Goal: Task Accomplishment & Management: Complete application form

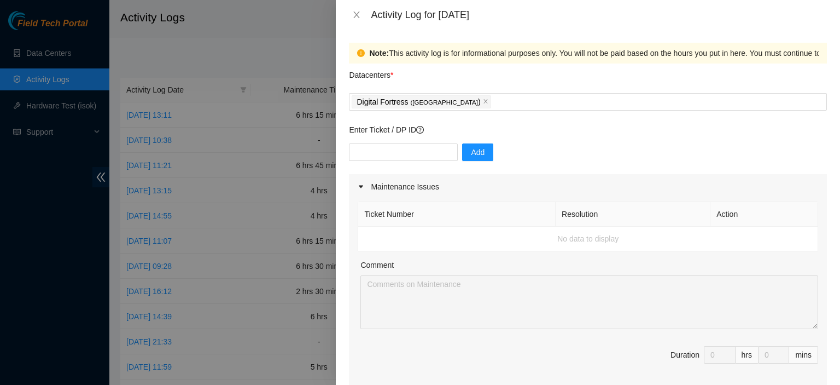
scroll to position [420, 0]
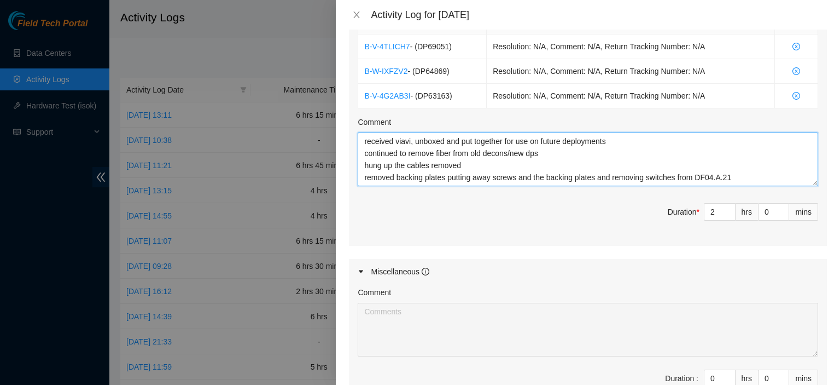
click at [746, 175] on textarea "received viavi, unboxed and put together for use on future deployments continue…" at bounding box center [588, 159] width 461 height 54
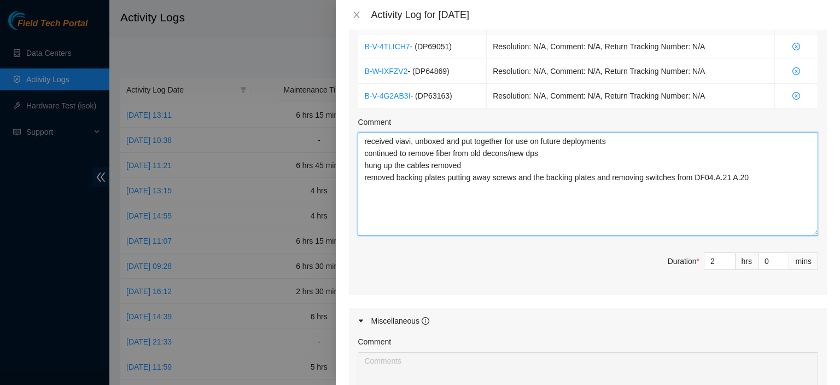
drag, startPoint x: 803, startPoint y: 179, endPoint x: 793, endPoint y: 201, distance: 24.0
click at [807, 232] on textarea "received viavi, unboxed and put together for use on future deployments continue…" at bounding box center [588, 183] width 461 height 103
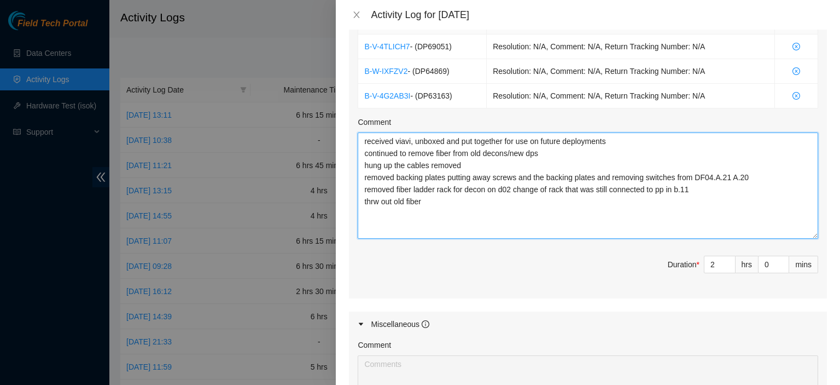
click at [374, 203] on textarea "received viavi, unboxed and put together for use on future deployments continue…" at bounding box center [588, 185] width 461 height 106
type textarea "received viavi, unboxed and put together for use on future deployments continue…"
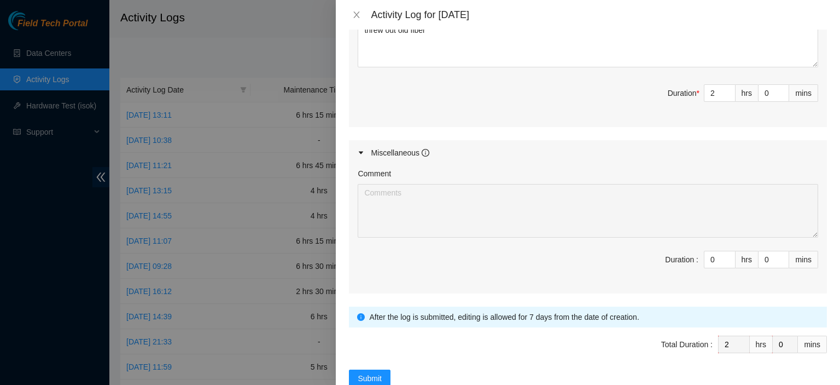
scroll to position [606, 0]
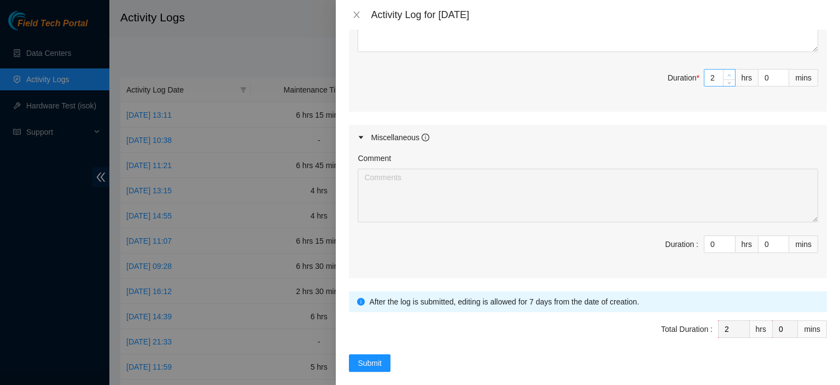
click at [724, 69] on span "Increase Value" at bounding box center [729, 74] width 12 height 10
type input "3"
click at [726, 72] on span "up" at bounding box center [729, 75] width 7 height 7
type input "4"
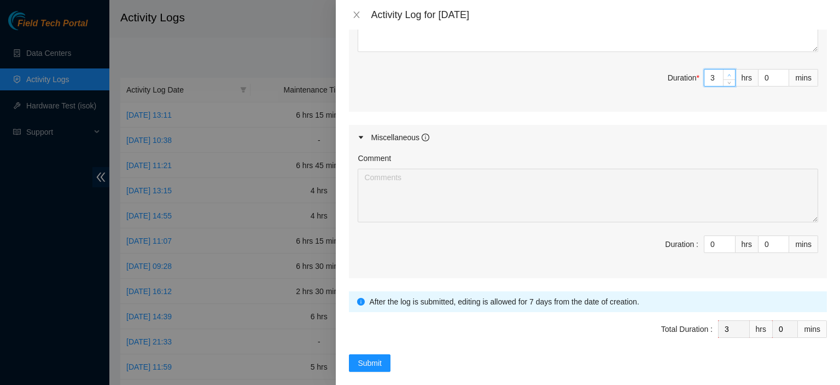
type input "4"
click at [727, 73] on icon "up" at bounding box center [729, 75] width 4 height 4
type input "5"
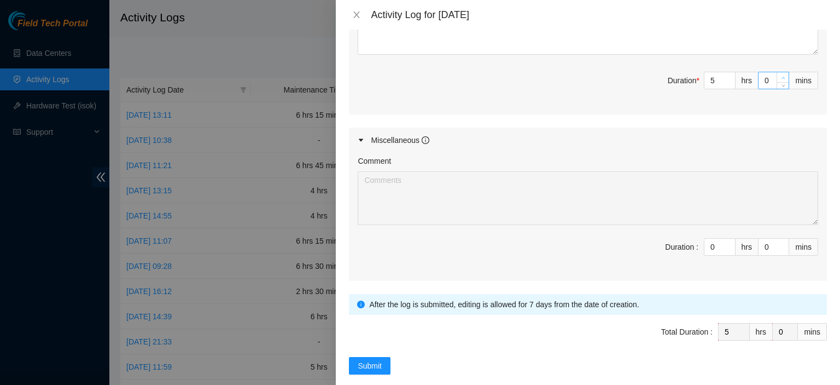
type input "1"
click at [780, 74] on span "up" at bounding box center [783, 77] width 7 height 7
type input "2"
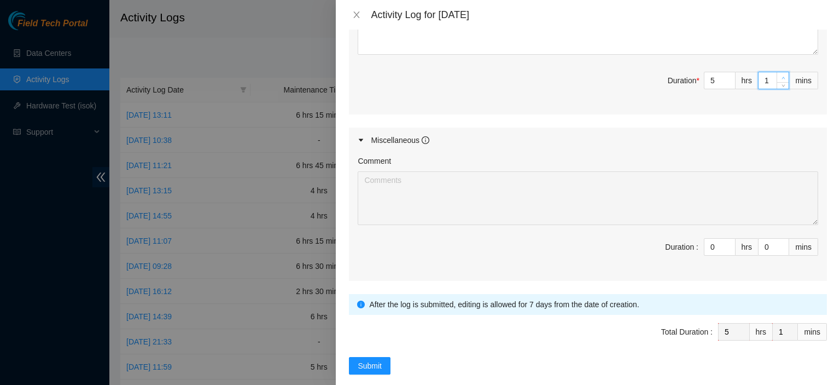
type input "2"
click at [780, 74] on span "up" at bounding box center [783, 77] width 7 height 7
type input "3"
click at [780, 74] on span "up" at bounding box center [783, 77] width 7 height 7
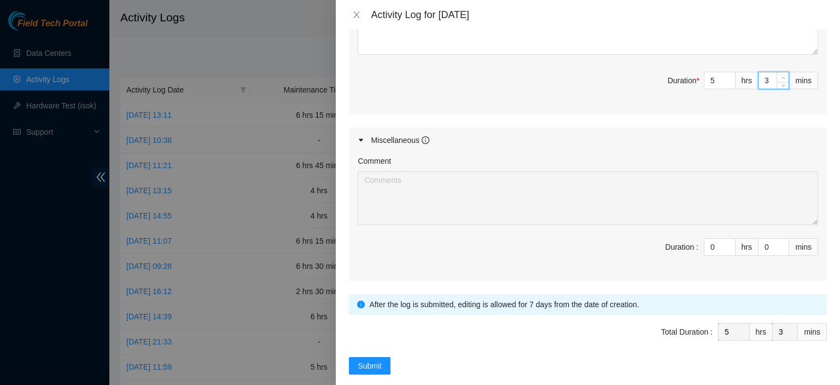
type input "4"
click at [780, 74] on span "up" at bounding box center [783, 77] width 7 height 7
type input "6"
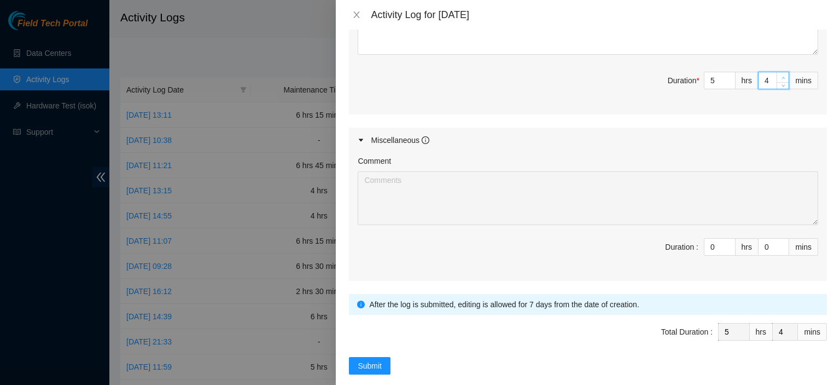
type input "6"
click at [780, 74] on span "up" at bounding box center [783, 77] width 7 height 7
type input "8"
click at [780, 74] on span "up" at bounding box center [783, 77] width 7 height 7
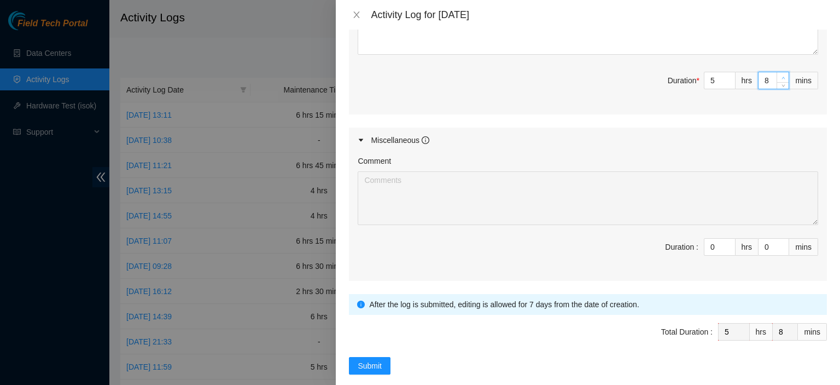
type input "9"
click at [780, 74] on span "up" at bounding box center [783, 77] width 7 height 7
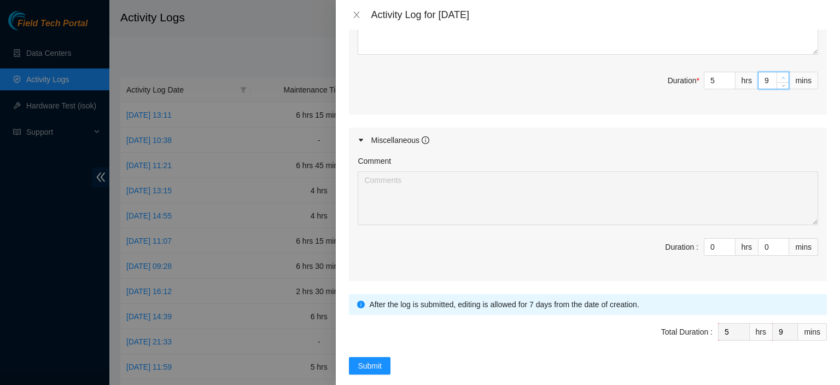
type input "11"
click at [780, 74] on span "up" at bounding box center [783, 77] width 7 height 7
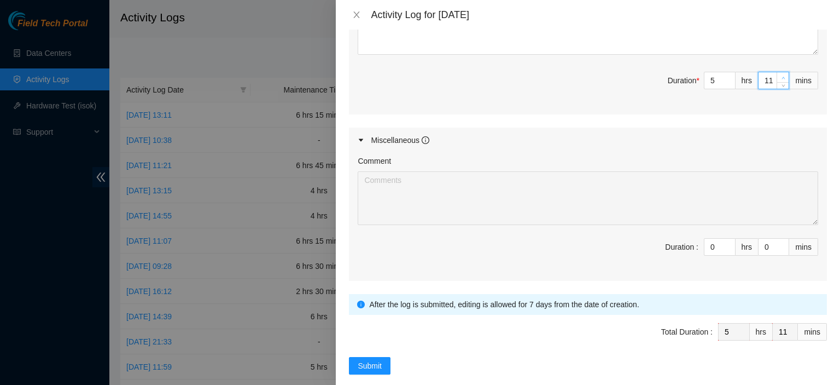
type input "14"
click at [780, 74] on span "up" at bounding box center [783, 77] width 7 height 7
type input "15"
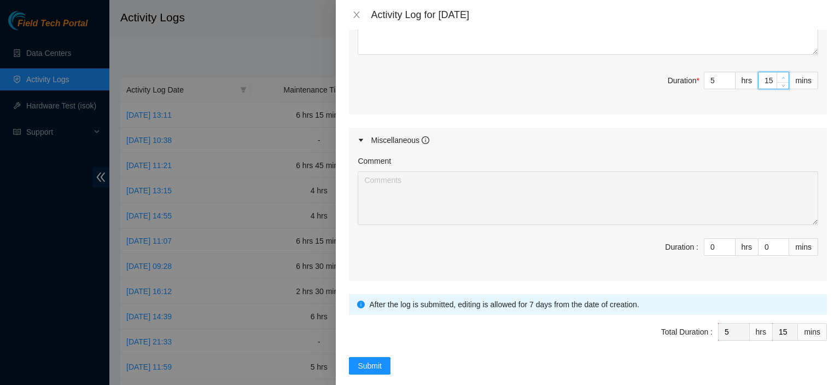
click at [780, 74] on span "up" at bounding box center [783, 77] width 7 height 7
type input "16"
click at [780, 74] on span "up" at bounding box center [783, 77] width 7 height 7
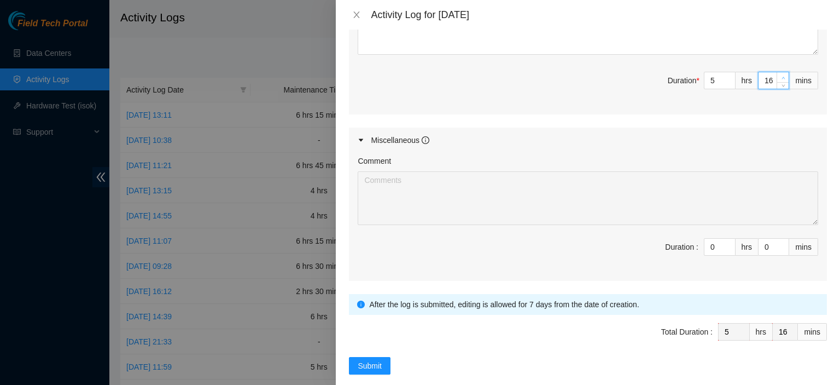
type input "18"
type input "19"
click at [780, 74] on span "up" at bounding box center [783, 77] width 7 height 7
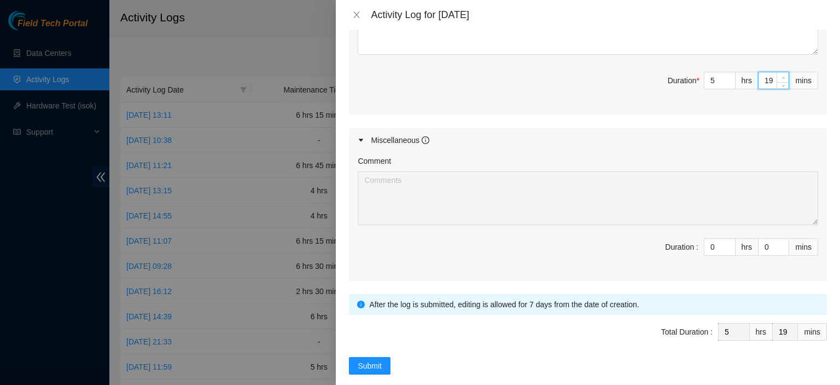
click at [780, 74] on span "up" at bounding box center [783, 77] width 7 height 7
type input "24"
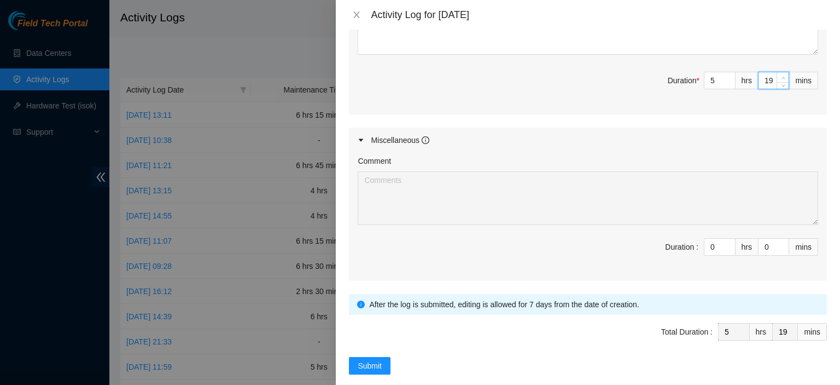
type input "24"
click at [780, 74] on span "up" at bounding box center [783, 77] width 7 height 7
type input "25"
click at [780, 74] on span "up" at bounding box center [783, 77] width 7 height 7
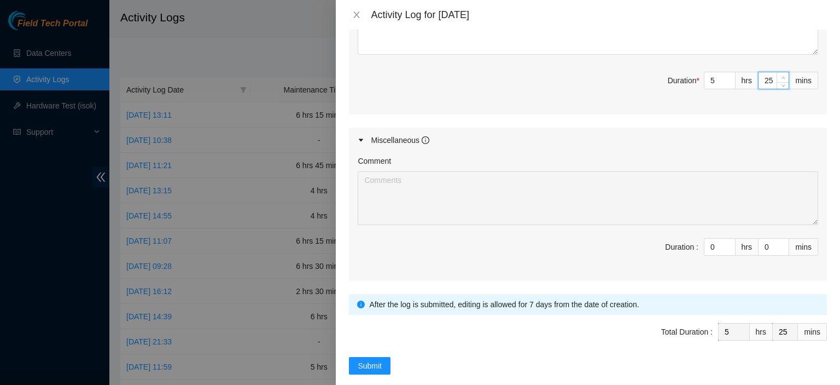
type input "26"
click at [780, 74] on span "up" at bounding box center [783, 77] width 7 height 7
type input "27"
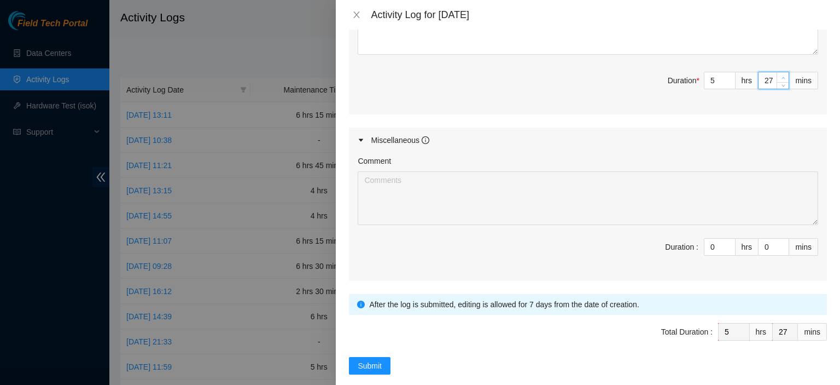
click at [780, 74] on span "up" at bounding box center [783, 77] width 7 height 7
type input "28"
click at [780, 74] on span "up" at bounding box center [783, 77] width 7 height 7
type input "29"
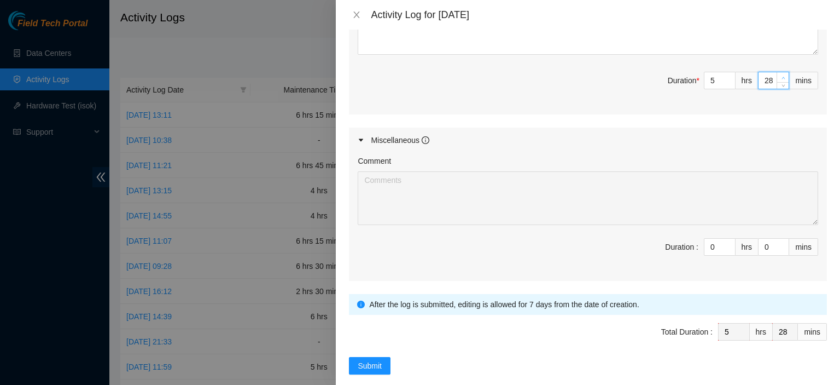
type input "29"
click at [780, 74] on span "up" at bounding box center [783, 77] width 7 height 7
type input "30"
type input "6"
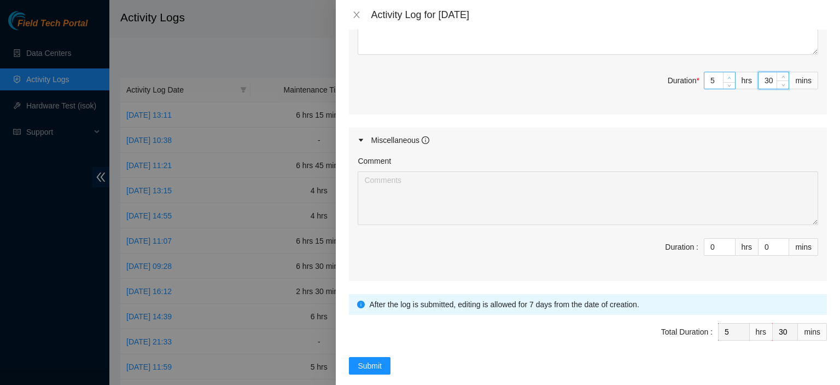
type input "6"
click at [727, 76] on icon "up" at bounding box center [729, 78] width 4 height 4
click at [363, 359] on span "Submit" at bounding box center [370, 365] width 24 height 12
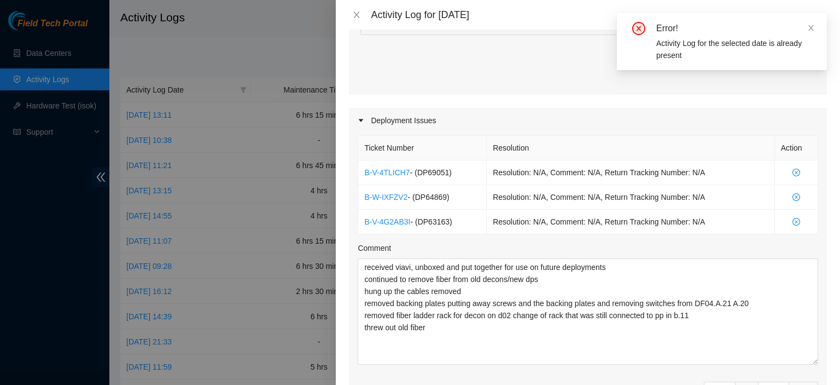
scroll to position [293, 0]
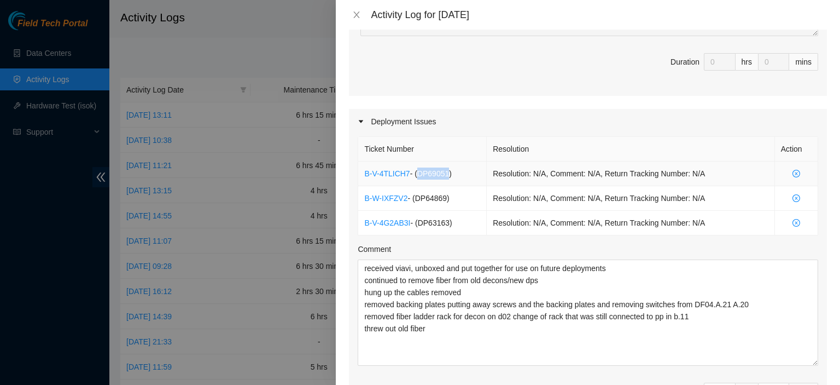
drag, startPoint x: 448, startPoint y: 172, endPoint x: 416, endPoint y: 170, distance: 31.8
click at [416, 170] on span "- ( DP69051 )" at bounding box center [431, 173] width 42 height 9
copy span "DP69051"
drag, startPoint x: 445, startPoint y: 199, endPoint x: 416, endPoint y: 196, distance: 29.2
click at [416, 196] on span "- ( DP64869 )" at bounding box center [428, 198] width 42 height 9
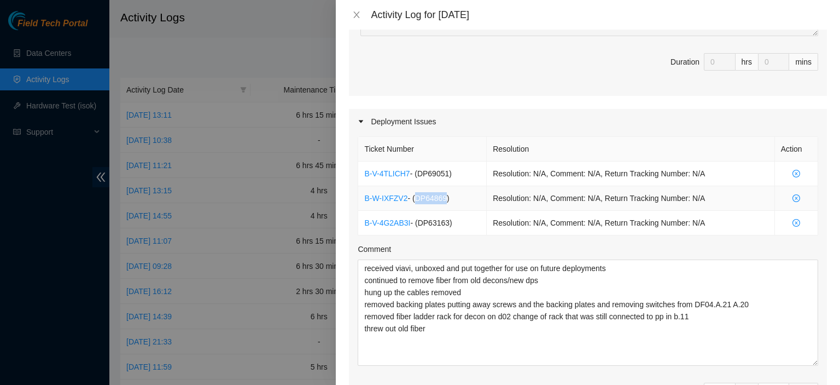
copy span "DP64869"
drag, startPoint x: 447, startPoint y: 220, endPoint x: 418, endPoint y: 220, distance: 29.0
click at [418, 220] on span "- ( DP63163 )" at bounding box center [431, 222] width 42 height 9
copy span "DP63163"
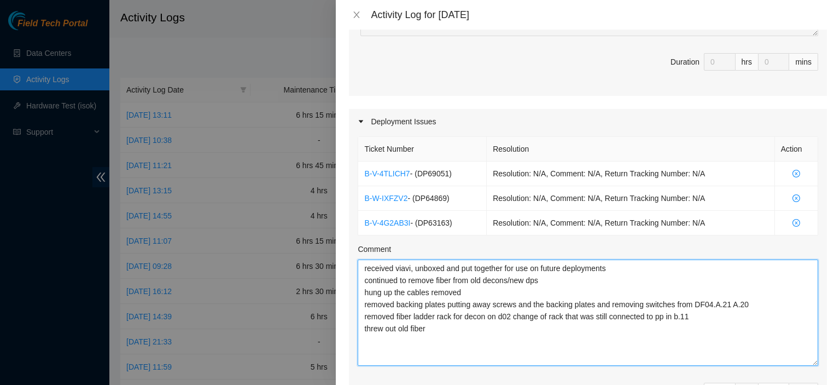
drag, startPoint x: 435, startPoint y: 328, endPoint x: 357, endPoint y: 264, distance: 101.1
click at [357, 264] on div "Ticket Number Resolution Action B-V-4TLICH7 - ( DP69051 ) Resolution: N/A, Comm…" at bounding box center [588, 279] width 478 height 291
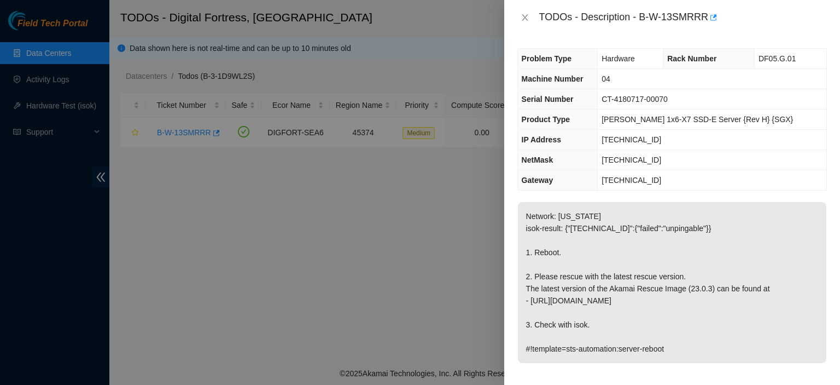
click at [666, 37] on div "Problem Type Hardware Rack Number DF05.G.01 Machine Number 04 Serial Number CT-…" at bounding box center [672, 210] width 336 height 350
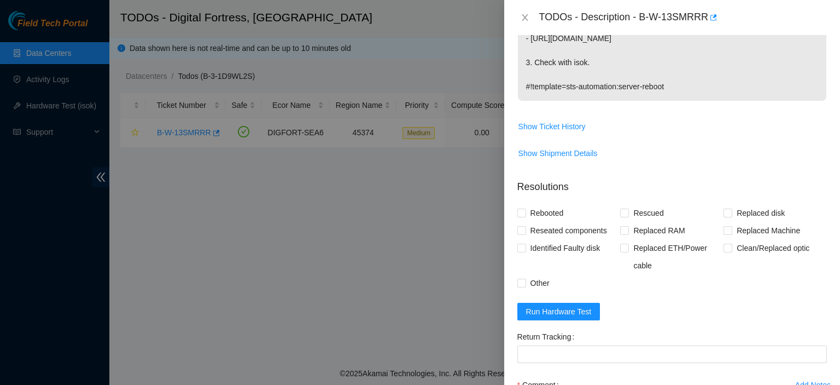
scroll to position [374, 0]
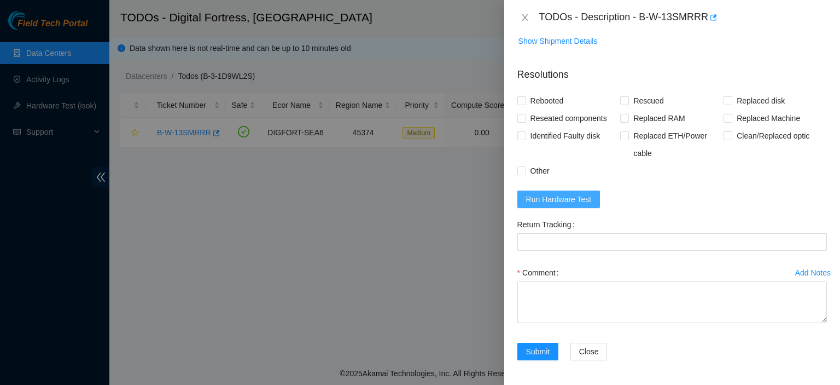
click at [580, 204] on button "Run Hardware Test" at bounding box center [558, 199] width 83 height 18
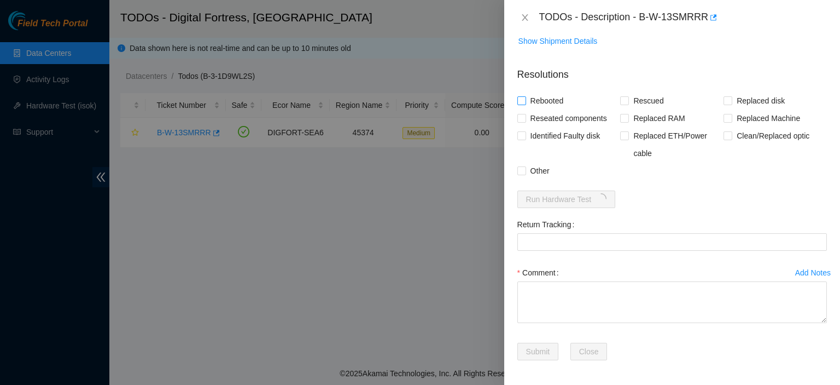
click at [519, 101] on input "Rebooted" at bounding box center [521, 100] width 8 height 8
checkbox input "true"
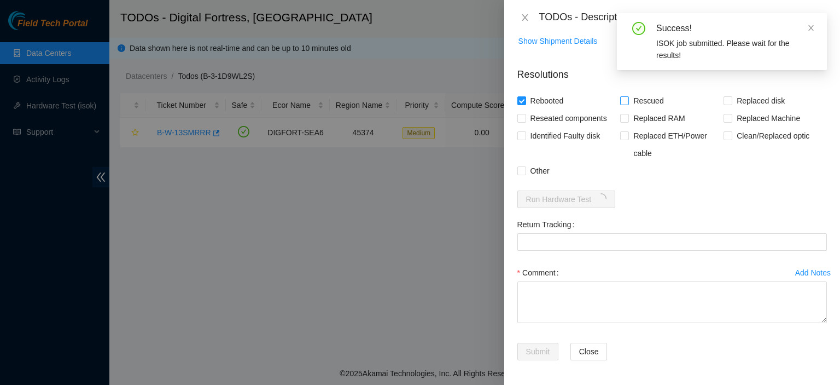
click at [625, 98] on input "Rescued" at bounding box center [624, 100] width 8 height 8
checkbox input "true"
click at [521, 174] on span at bounding box center [521, 170] width 9 height 9
click at [521, 174] on input "Other" at bounding box center [521, 170] width 8 height 8
checkbox input "true"
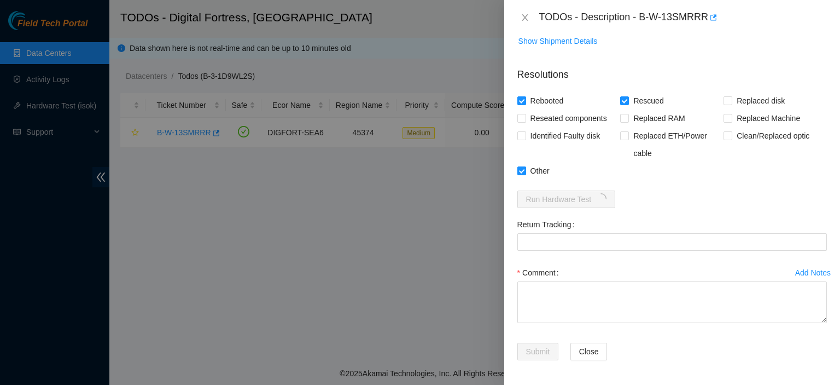
scroll to position [68, 0]
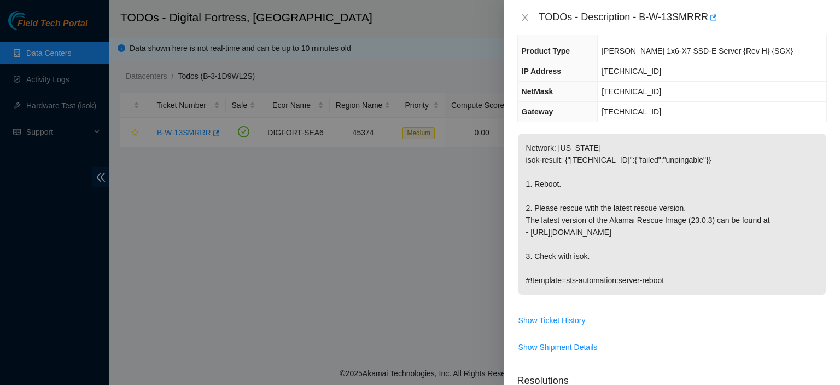
click at [675, 252] on p "Network: NEVADA isok-result: {"23.202.115.135":{"failed":"unpingable"}} 1. Rebo…" at bounding box center [672, 213] width 308 height 161
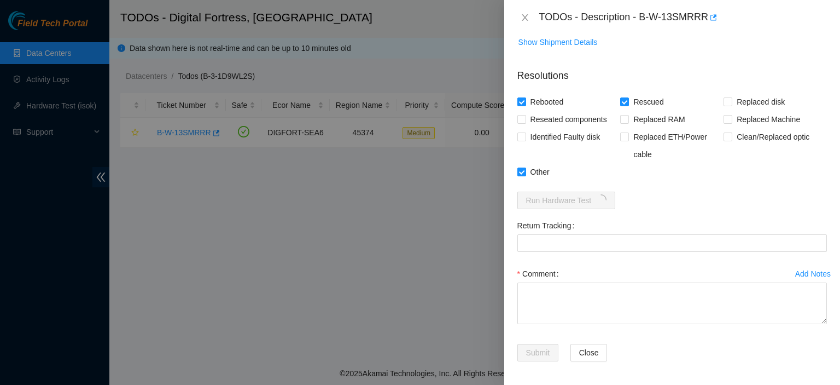
scroll to position [374, 0]
click at [545, 295] on textarea "Comment" at bounding box center [672, 302] width 310 height 42
paste textarea "kbbyrne23@gmail.com - merh has completed your request (B-W-14D62DH) Message fro…"
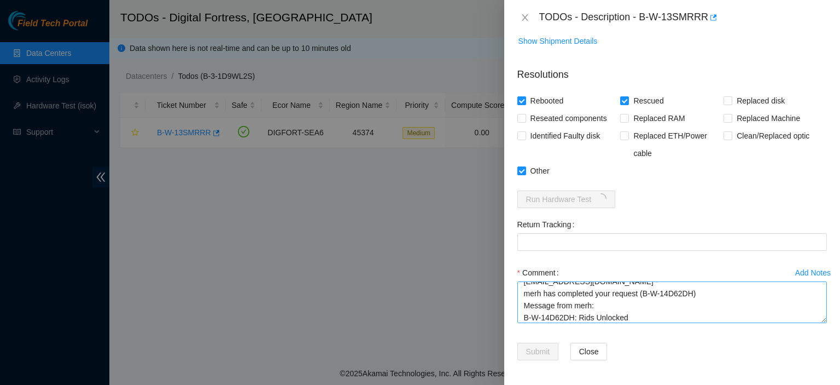
scroll to position [0, 0]
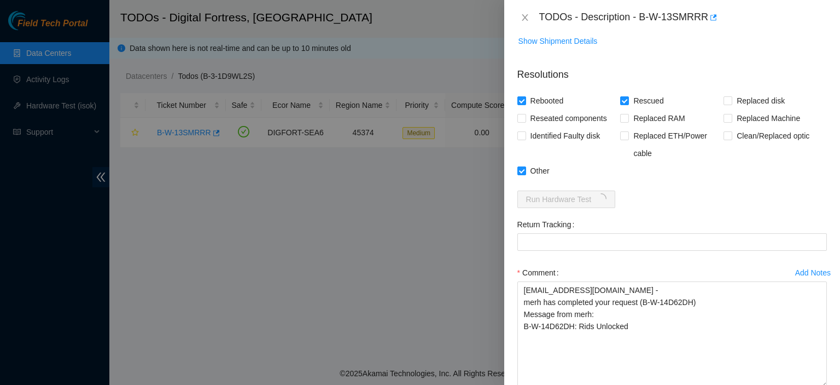
drag, startPoint x: 814, startPoint y: 317, endPoint x: 813, endPoint y: 398, distance: 81.0
click at [813, 384] on html "Field Tech Portal Data Centers Activity Logs Hardware Test (isok) Support TODOs…" at bounding box center [420, 192] width 840 height 385
click at [717, 310] on textarea "kbbyrne23@gmail.com - merh has completed your request (B-W-14D62DH) Message fro…" at bounding box center [672, 342] width 310 height 123
click at [694, 332] on textarea "kbbyrne23@gmail.com - merh has completed your request (B-W-14D62DH) Message fro…" at bounding box center [672, 342] width 310 height 123
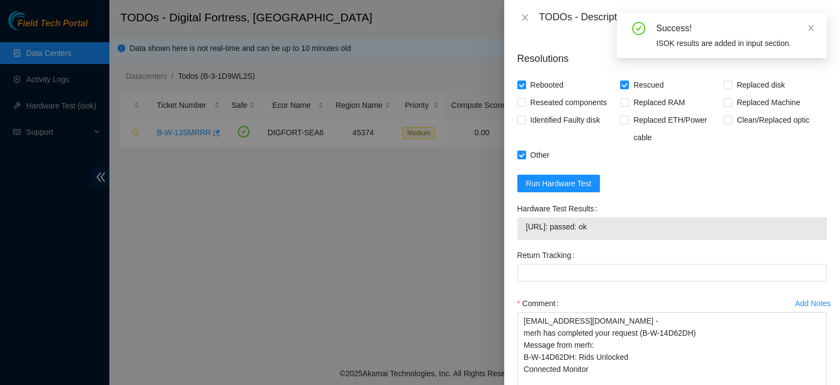
scroll to position [502, 0]
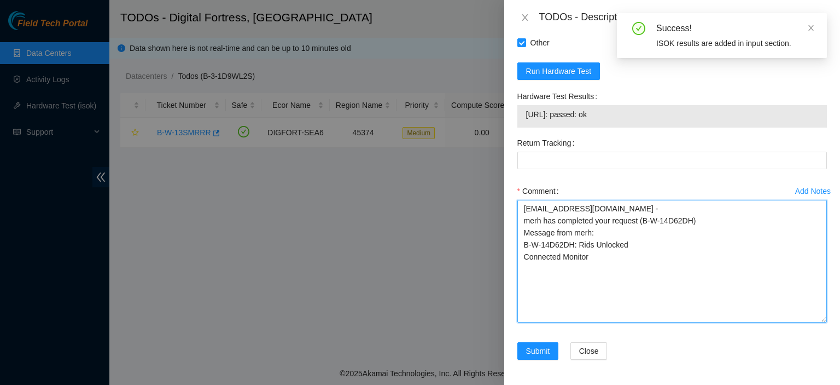
click at [590, 252] on textarea "kbbyrne23@gmail.com - merh has completed your request (B-W-14D62DH) Message fro…" at bounding box center [672, 261] width 310 height 123
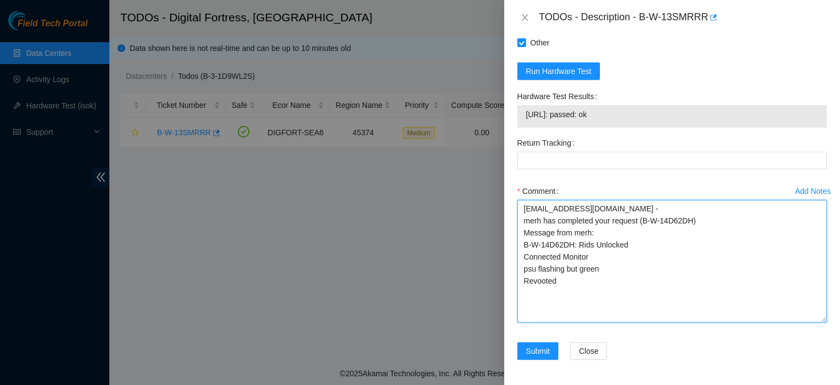
click at [537, 282] on textarea "kbbyrne23@gmail.com - merh has completed your request (B-W-14D62DH) Message fro…" at bounding box center [672, 261] width 310 height 123
click at [575, 280] on textarea "kbbyrne23@gmail.com - merh has completed your request (B-W-14D62DH) Message fro…" at bounding box center [672, 261] width 310 height 123
paste textarea "kbbyrne23@gmail.com - merh has completed your request (B-W-14D62DH) Message fro…"
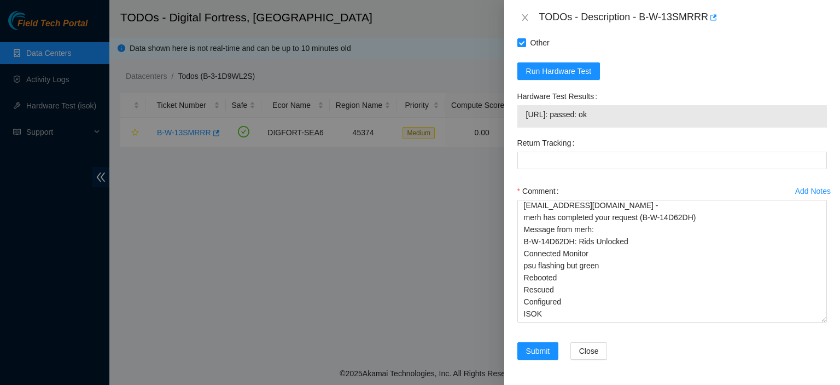
drag, startPoint x: 591, startPoint y: 115, endPoint x: 518, endPoint y: 118, distance: 73.3
click at [518, 118] on div "23.202.115.135: passed: ok" at bounding box center [672, 116] width 310 height 22
copy tbody "23.202.115.135: passed: ok"
click at [557, 278] on textarea "kbbyrne23@gmail.com - merh has completed your request (B-W-14D62DH) Message fro…" at bounding box center [672, 261] width 310 height 123
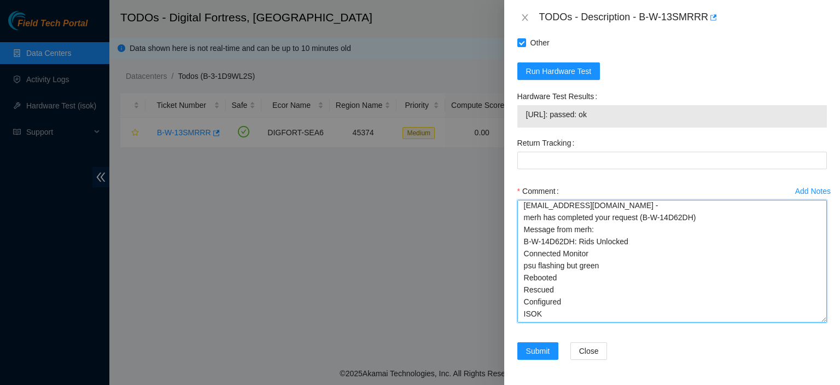
paste textarea "23.202.115.135: passed: ok"
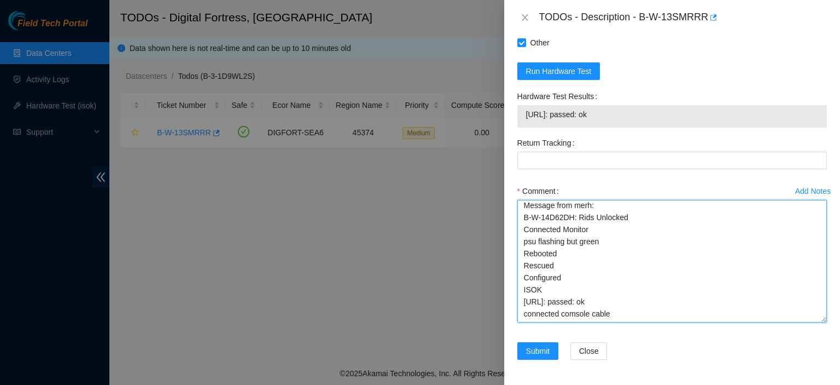
click at [576, 294] on textarea "kbbyrne23@gmail.com - merh has completed your request (B-W-14D62DH) Message fro…" at bounding box center [672, 261] width 310 height 123
click at [652, 315] on textarea "kbbyrne23@gmail.com - merh has completed your request (B-W-14D62DH) Message fro…" at bounding box center [672, 261] width 310 height 123
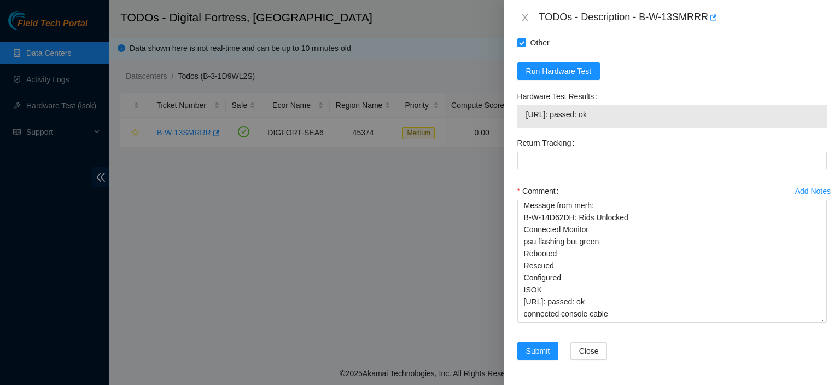
click at [829, 94] on div "Problem Type Hardware Rack Number DF05.G.01 Machine Number 04 Serial Number CT-…" at bounding box center [672, 210] width 336 height 350
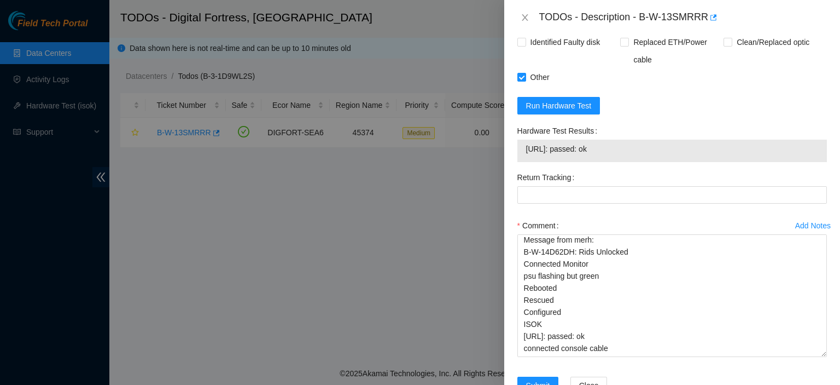
scroll to position [502, 0]
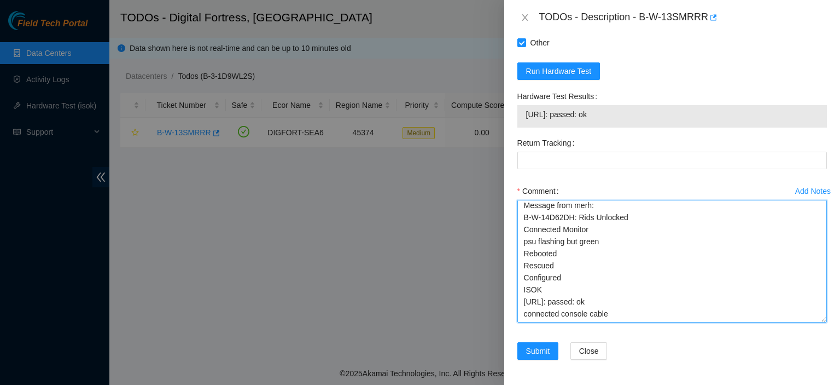
click at [632, 313] on textarea "kbbyrne23@gmail.com - merh has completed your request (B-W-14D62DH) Message fro…" at bounding box center [672, 261] width 310 height 123
paste textarea "kbbyrne23@gmail.com - aht has completed your request (B-W-14D62DH) Message from…"
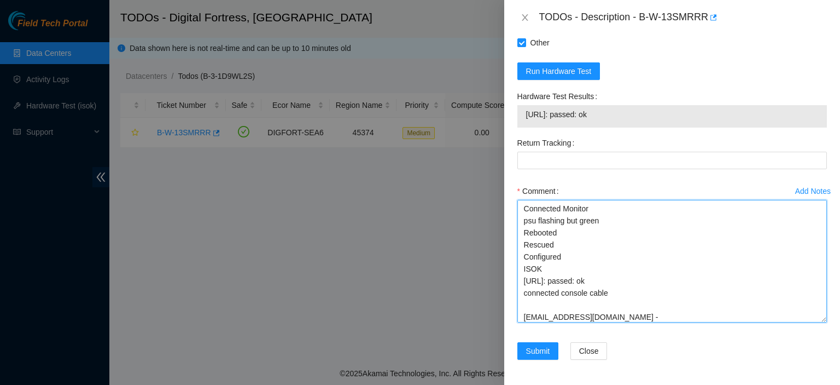
scroll to position [84, 0]
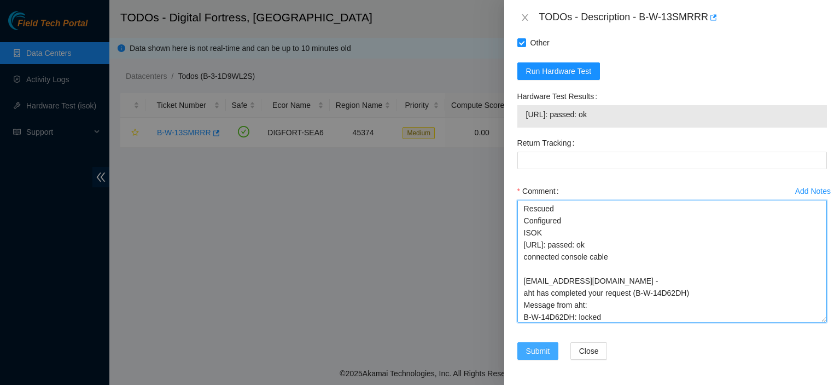
type textarea "kbbyrne23@gmail.com - merh has completed your request (B-W-14D62DH) Message fro…"
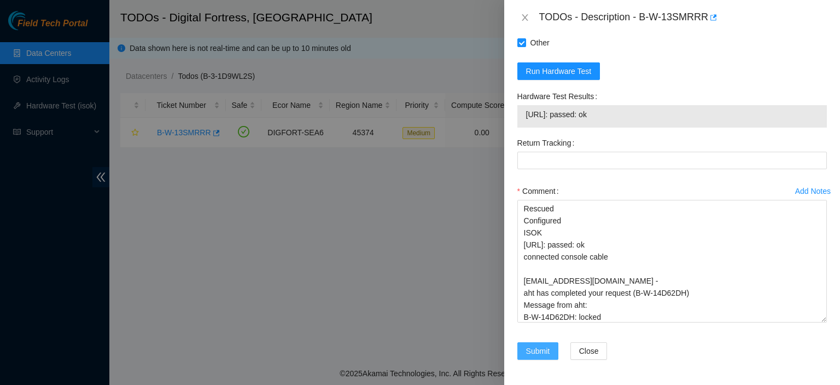
click at [524, 351] on button "Submit" at bounding box center [538, 351] width 42 height 18
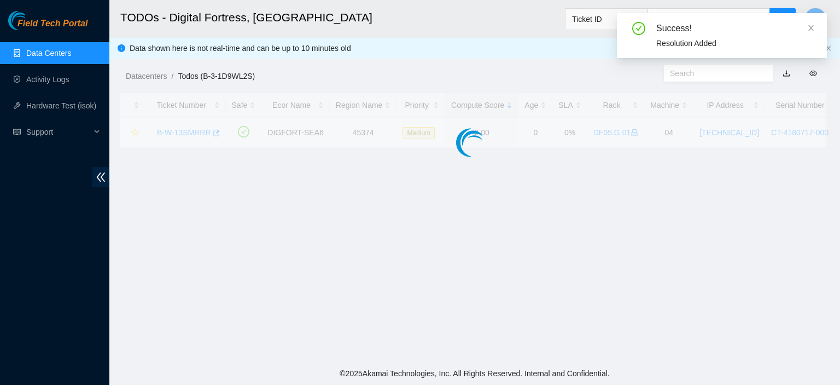
scroll to position [336, 0]
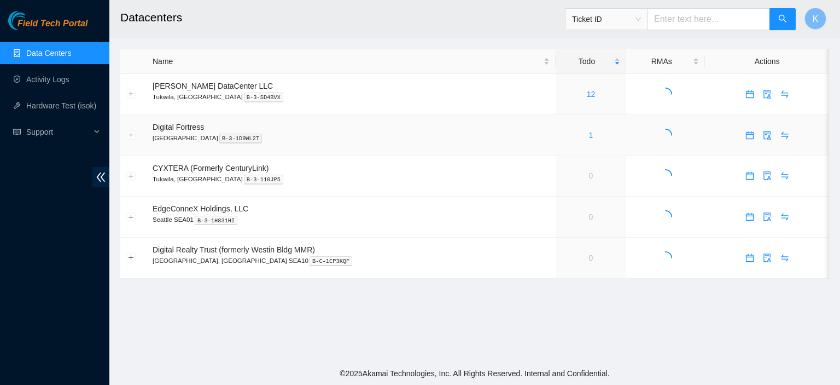
click at [565, 129] on div "1" at bounding box center [591, 135] width 59 height 12
click at [589, 139] on link "1" at bounding box center [591, 135] width 4 height 9
drag, startPoint x: 53, startPoint y: 80, endPoint x: 68, endPoint y: 76, distance: 15.9
click at [67, 76] on link "Activity Logs" at bounding box center [47, 79] width 43 height 9
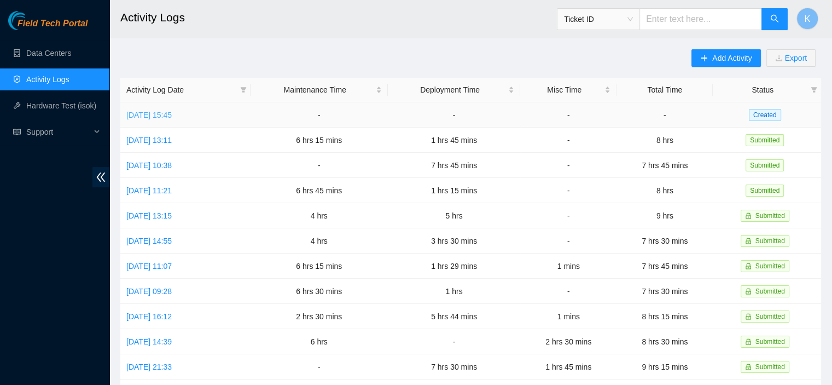
click at [172, 117] on link "[DATE] 15:45" at bounding box center [148, 114] width 45 height 9
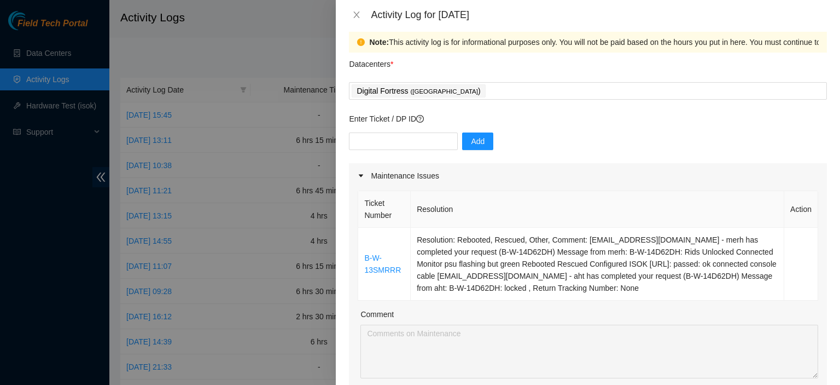
scroll to position [7, 0]
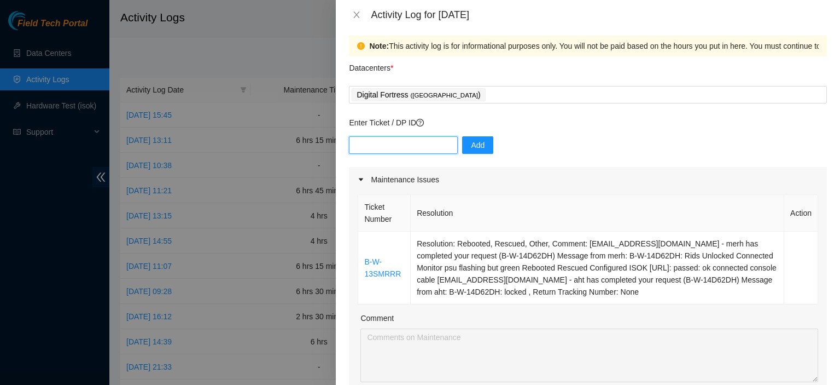
click at [404, 149] on input "text" at bounding box center [403, 145] width 109 height 18
paste input "DP69051"
type input "DP69051"
click at [471, 145] on span "Add" at bounding box center [478, 145] width 14 height 12
click at [399, 146] on input "text" at bounding box center [403, 145] width 109 height 18
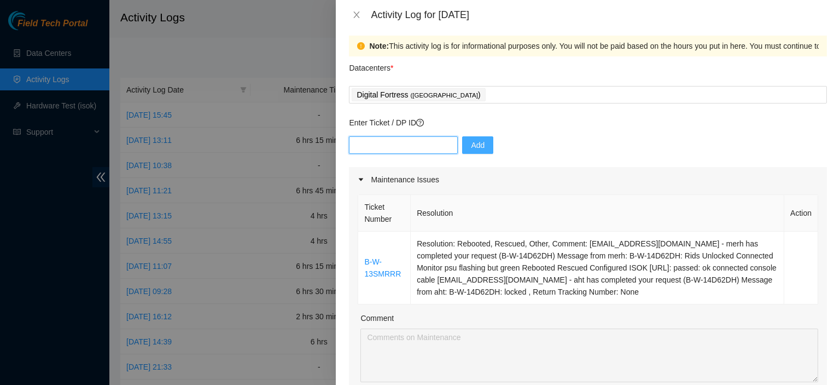
paste input "DP64869"
type input "DP64869"
click at [471, 144] on span "Add" at bounding box center [478, 145] width 14 height 12
click at [421, 141] on input "text" at bounding box center [403, 145] width 109 height 18
paste input "DP63163"
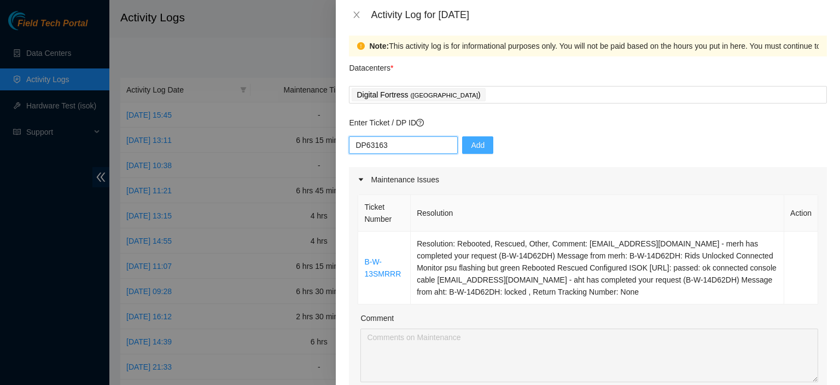
type input "DP63163"
click at [474, 139] on span "Add" at bounding box center [478, 145] width 14 height 12
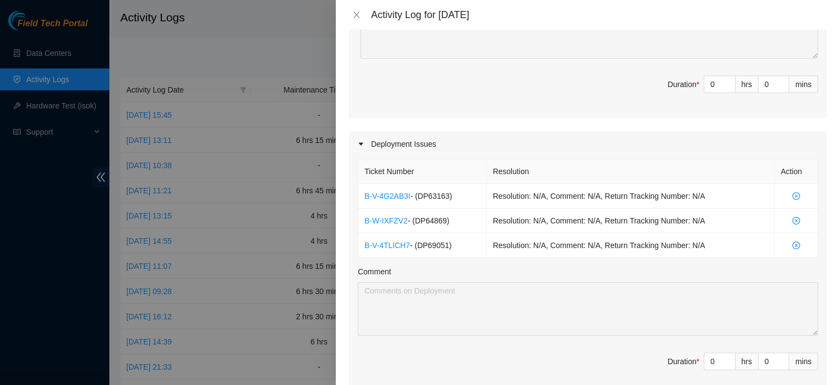
scroll to position [337, 0]
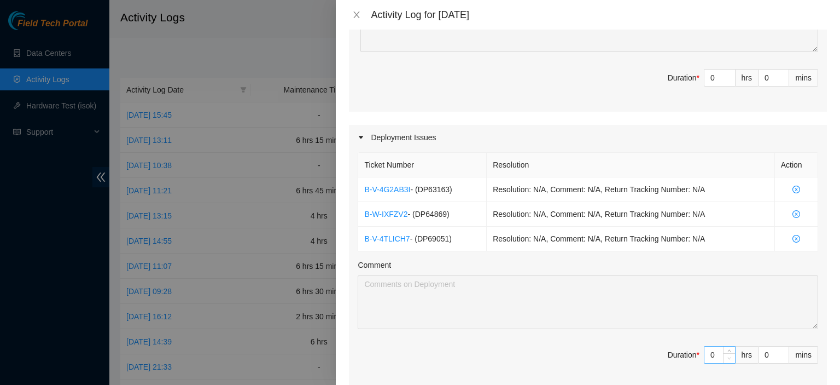
click at [723, 353] on span "Decrease Value" at bounding box center [729, 358] width 12 height 10
click at [727, 350] on icon "up" at bounding box center [729, 352] width 4 height 4
type input "1"
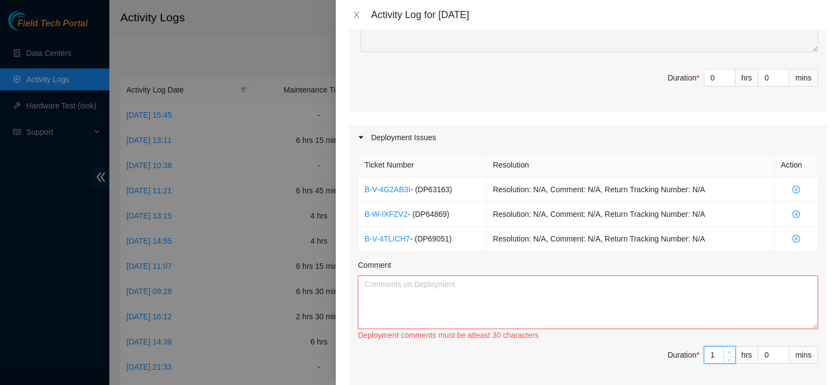
click at [727, 350] on icon "up" at bounding box center [729, 352] width 4 height 4
type input "2"
type input "3"
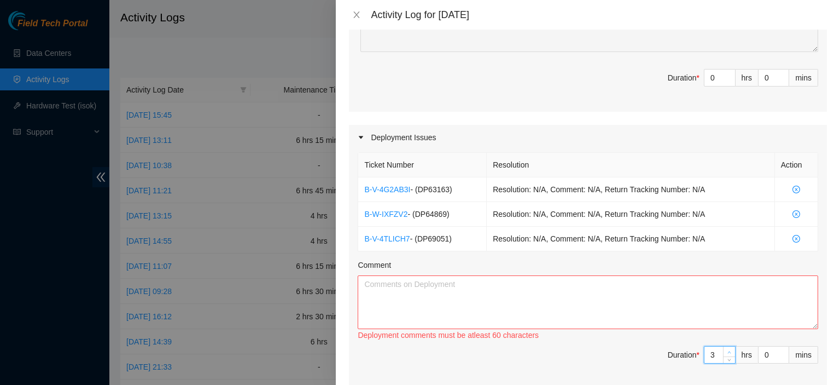
click at [727, 350] on icon "up" at bounding box center [729, 352] width 4 height 4
type input "4"
type input "5"
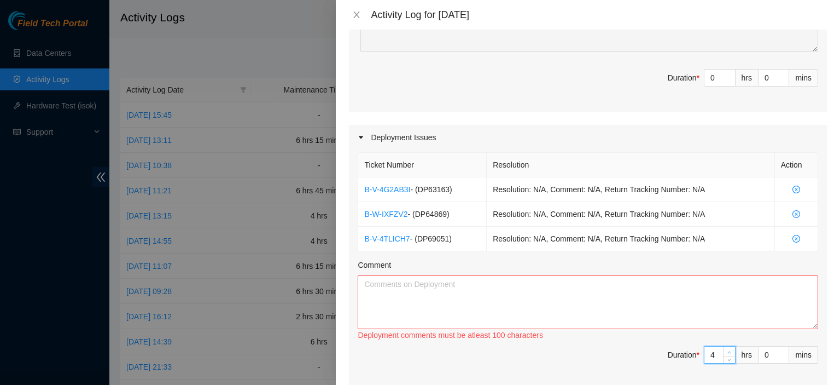
type input "5"
click at [727, 350] on icon "up" at bounding box center [729, 352] width 4 height 4
type input "6"
click at [727, 350] on icon "up" at bounding box center [729, 352] width 4 height 4
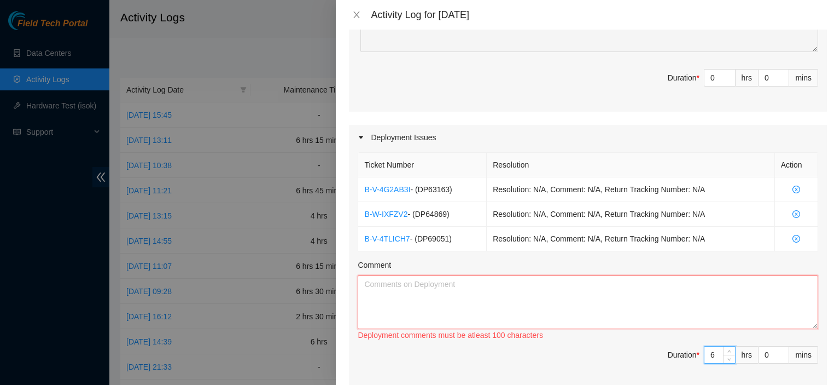
click at [698, 317] on textarea "Comment" at bounding box center [588, 302] width 461 height 54
paste textarea "received viavi, unboxed and put together for use on future deployments continue…"
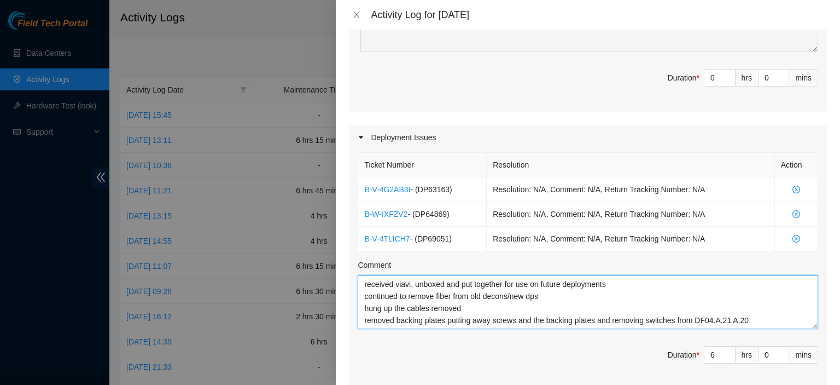
scroll to position [21, 0]
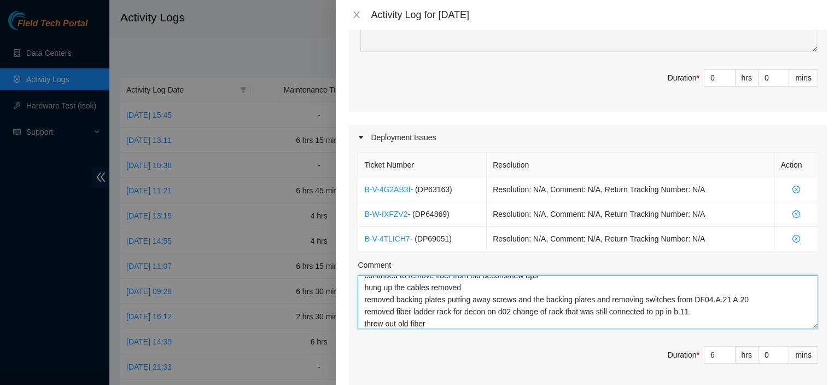
type textarea "received viavi, unboxed and put together for use on future deployments continue…"
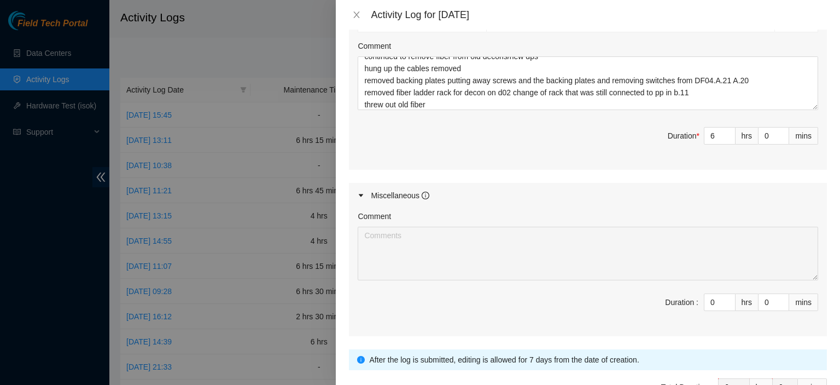
scroll to position [623, 0]
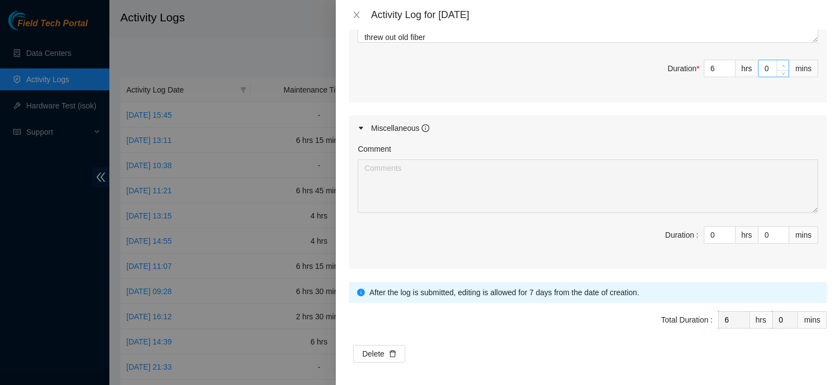
click at [780, 62] on span "up" at bounding box center [783, 65] width 7 height 7
type input "1"
click at [780, 62] on span "up" at bounding box center [783, 65] width 7 height 7
type input "2"
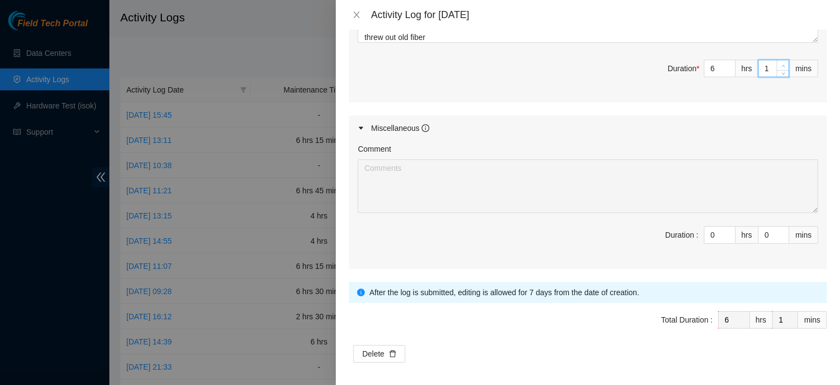
type input "2"
click at [780, 62] on span "up" at bounding box center [783, 65] width 7 height 7
type input "3"
type input "4"
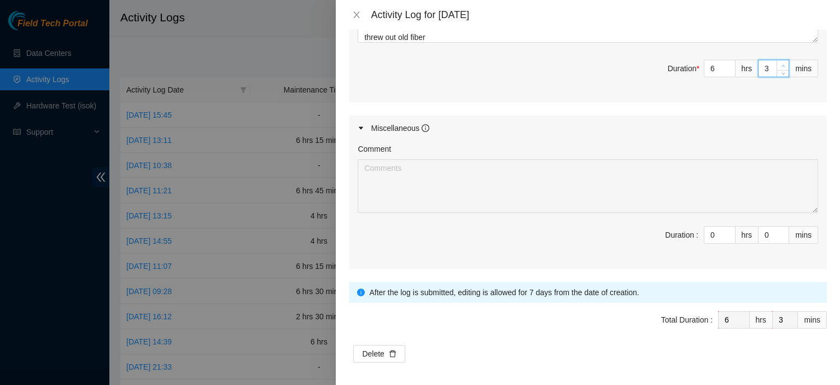
type input "4"
click at [780, 62] on span "up" at bounding box center [783, 65] width 7 height 7
type input "5"
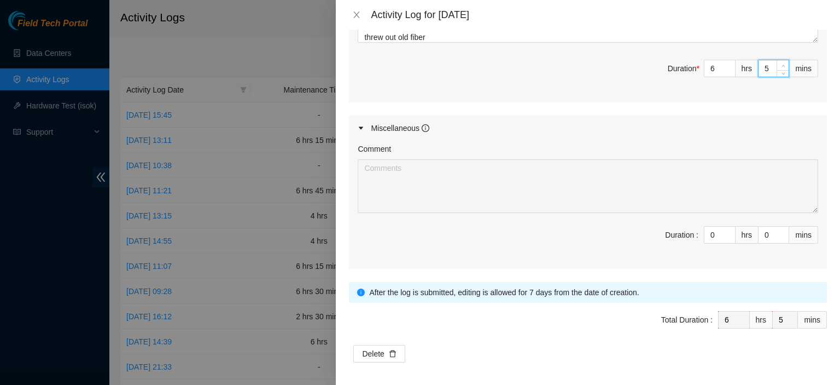
click at [780, 62] on span "up" at bounding box center [783, 65] width 7 height 7
type input "6"
click at [780, 62] on span "up" at bounding box center [783, 65] width 7 height 7
type input "7"
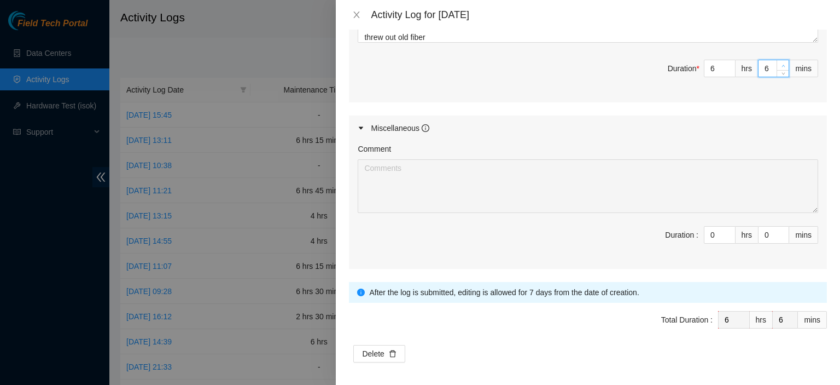
type input "7"
click at [780, 62] on span "up" at bounding box center [783, 65] width 7 height 7
type input "8"
click at [780, 62] on span "up" at bounding box center [783, 65] width 7 height 7
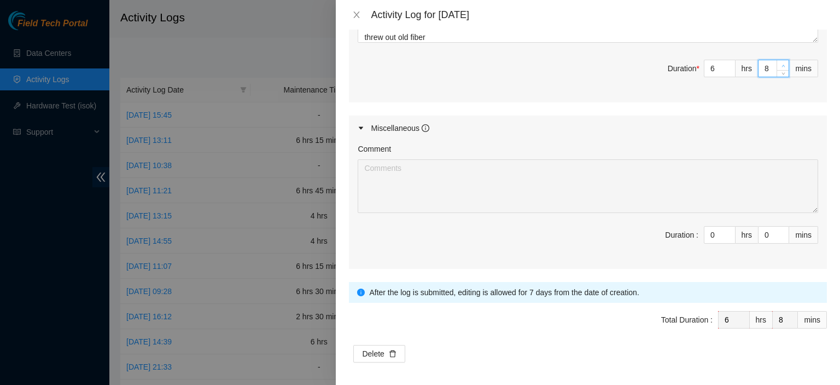
type input "9"
click at [780, 62] on span "up" at bounding box center [783, 65] width 7 height 7
type input "10"
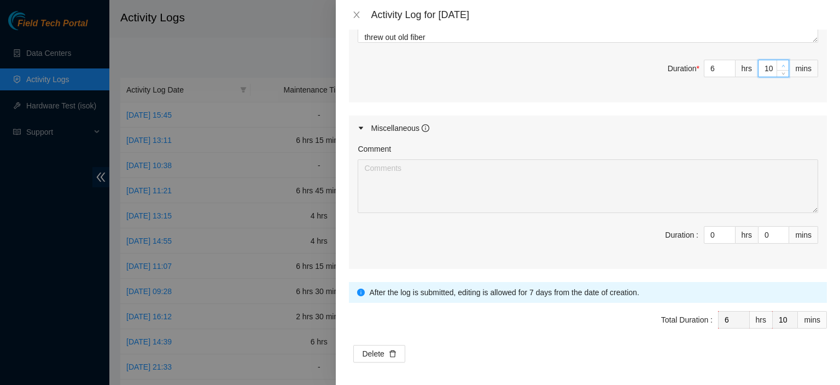
click at [780, 62] on span "up" at bounding box center [783, 65] width 7 height 7
type input "11"
click at [780, 62] on span "up" at bounding box center [783, 65] width 7 height 7
type input "12"
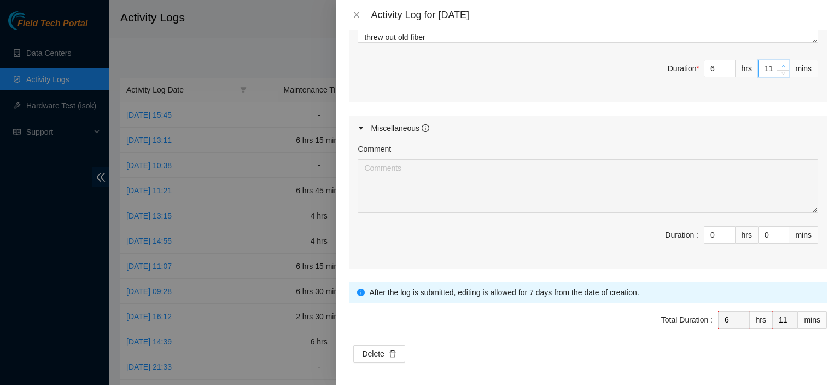
type input "12"
type input "13"
click at [780, 62] on span "up" at bounding box center [783, 65] width 7 height 7
type input "14"
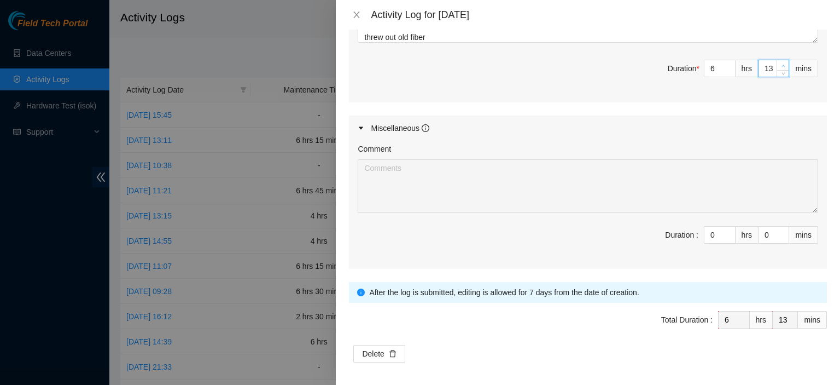
type input "14"
click at [780, 62] on span "up" at bounding box center [783, 65] width 7 height 7
type input "15"
click at [780, 62] on span "up" at bounding box center [783, 65] width 7 height 7
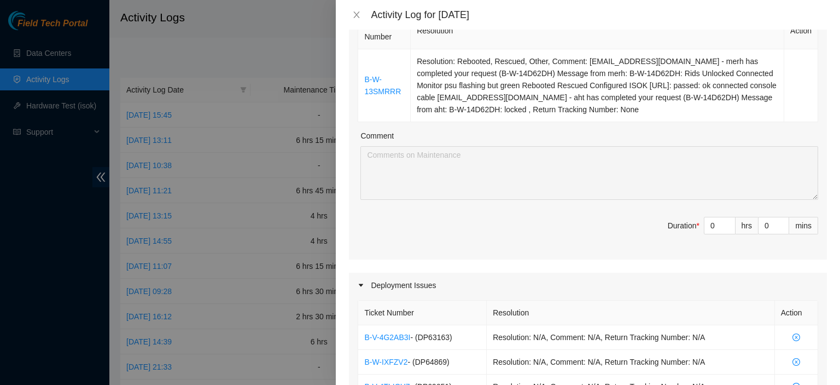
scroll to position [184, 0]
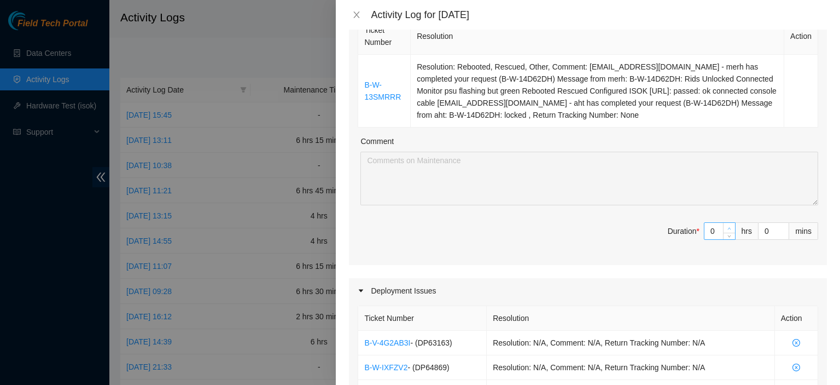
type input "1"
type input "7"
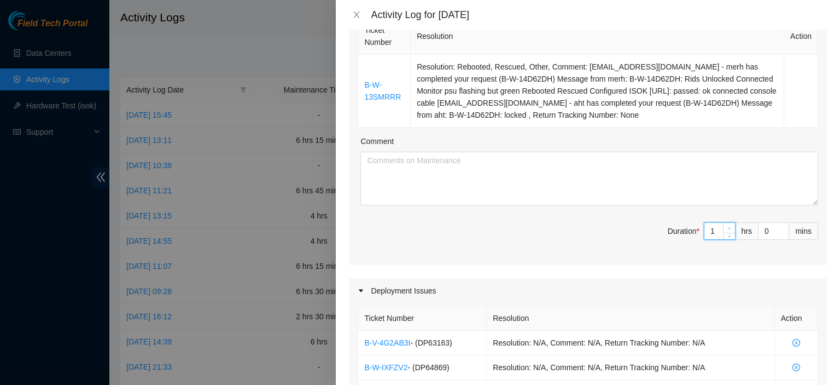
click at [726, 225] on span "up" at bounding box center [729, 228] width 7 height 7
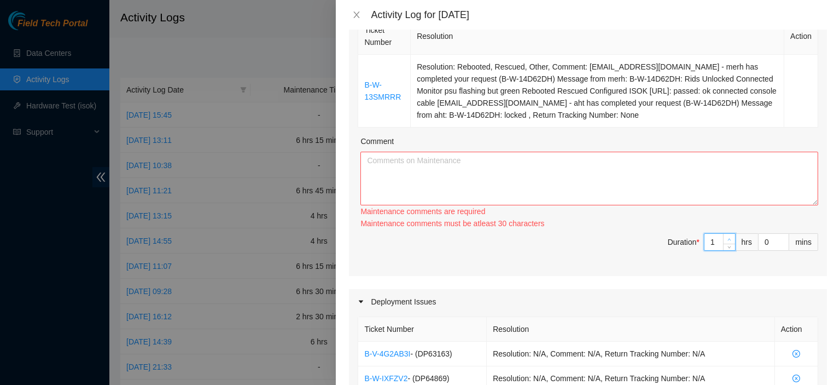
type input "2"
type input "8"
click at [725, 237] on span "Increase Value" at bounding box center [729, 239] width 12 height 10
click at [685, 200] on textarea "Comment" at bounding box center [589, 179] width 458 height 54
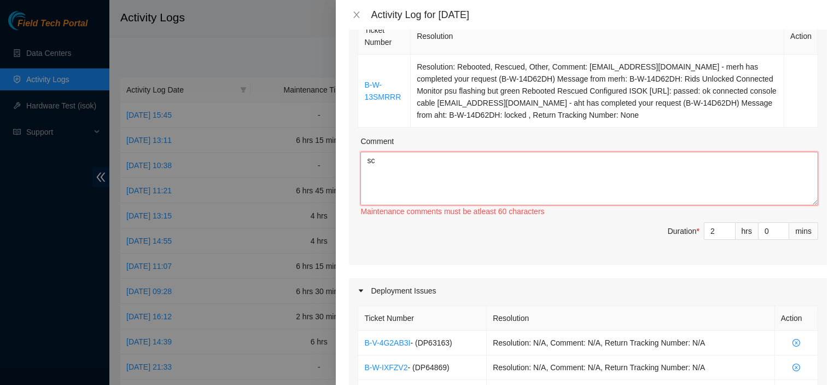
type textarea "s"
click at [401, 174] on textarea "took cart up to security fed ex grpund picked up" at bounding box center [589, 179] width 458 height 54
click at [475, 177] on textarea "took cart up to security fed ex ground picked up" at bounding box center [589, 179] width 458 height 54
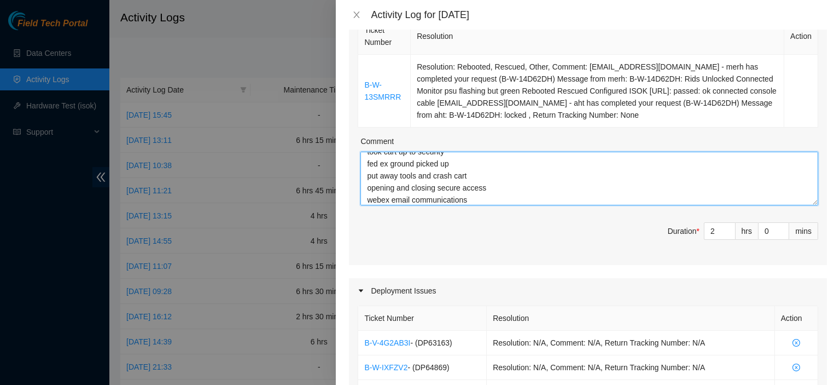
scroll to position [21, 0]
type textarea "took cart up to security fed ex ground picked up put away tools and crash cart …"
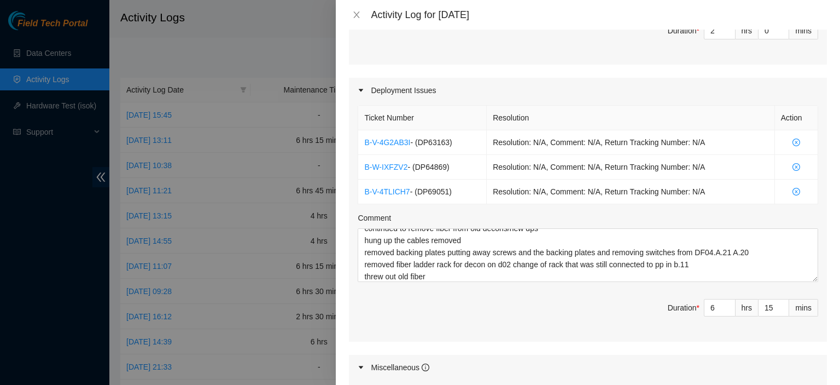
scroll to position [381, 0]
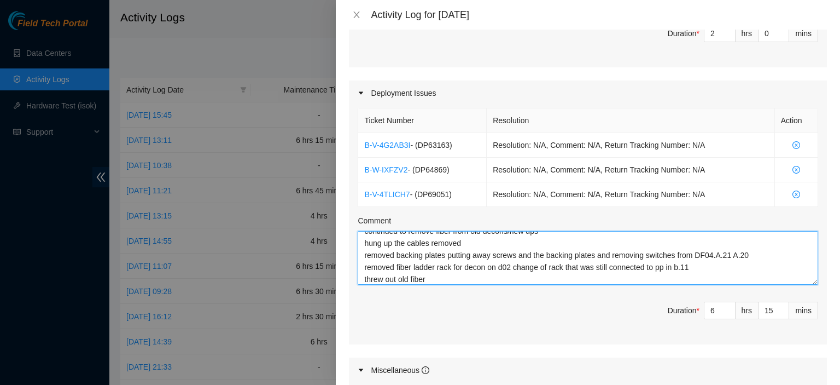
click at [705, 275] on textarea "received viavi, unboxed and put together for use on future deployments continue…" at bounding box center [588, 258] width 461 height 54
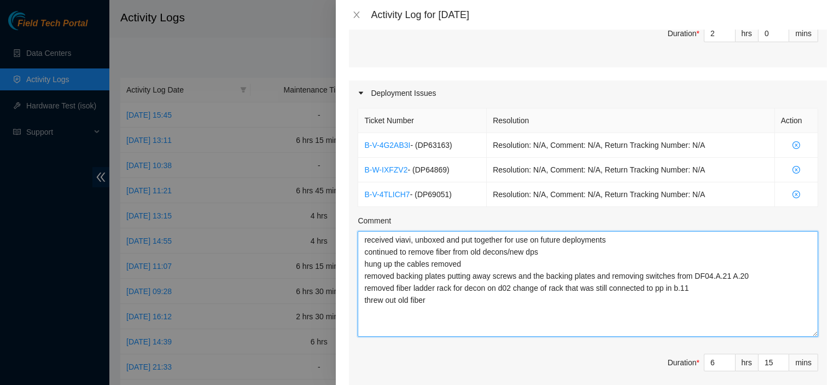
drag, startPoint x: 806, startPoint y: 277, endPoint x: 798, endPoint y: 320, distance: 43.3
click at [807, 333] on textarea "received viavi, unboxed and put together for use on future deployments continue…" at bounding box center [588, 284] width 461 height 106
drag, startPoint x: 502, startPoint y: 323, endPoint x: 360, endPoint y: 324, distance: 141.7
click at [360, 324] on textarea "received viavi, unboxed and put together for use on future deployments continue…" at bounding box center [588, 285] width 461 height 109
type textarea "received viavi, unboxed and put together for use on future deployments continue…"
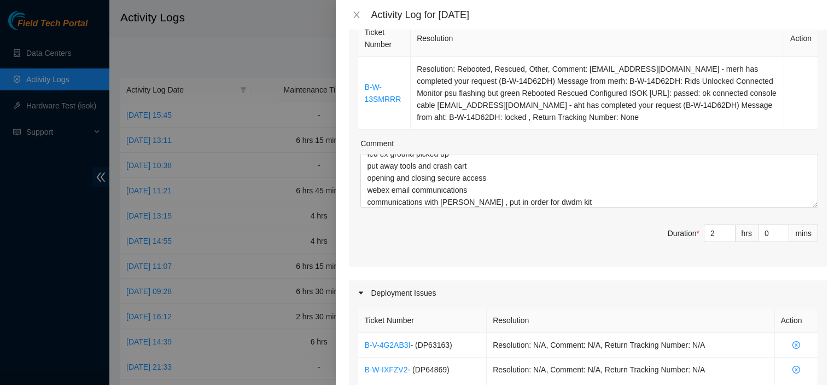
scroll to position [173, 0]
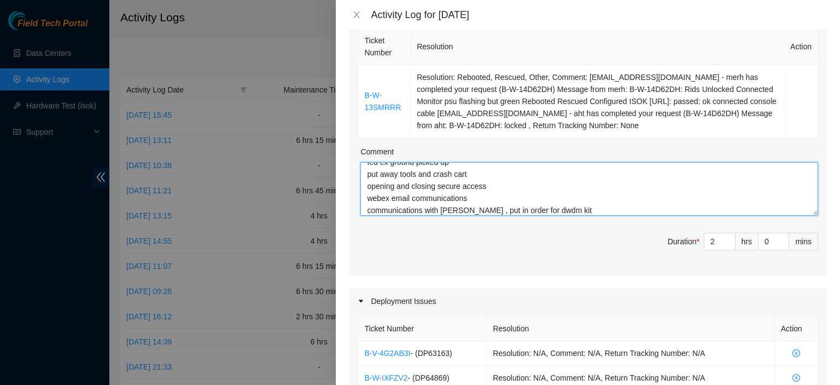
click at [607, 200] on textarea "took cart up to security fed ex ground picked up put away tools and crash cart …" at bounding box center [589, 189] width 458 height 54
click at [583, 213] on textarea "took cart up to security fed ex ground picked up put away tools and crash cart …" at bounding box center [589, 189] width 458 height 54
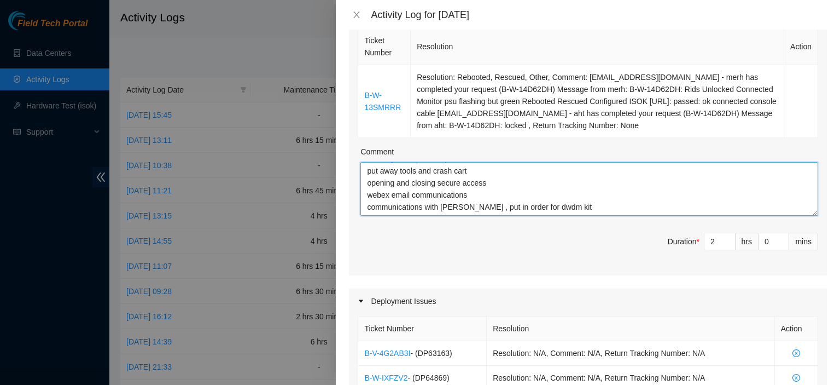
scroll to position [45, 0]
paste textarea "communications with Digfort on access"
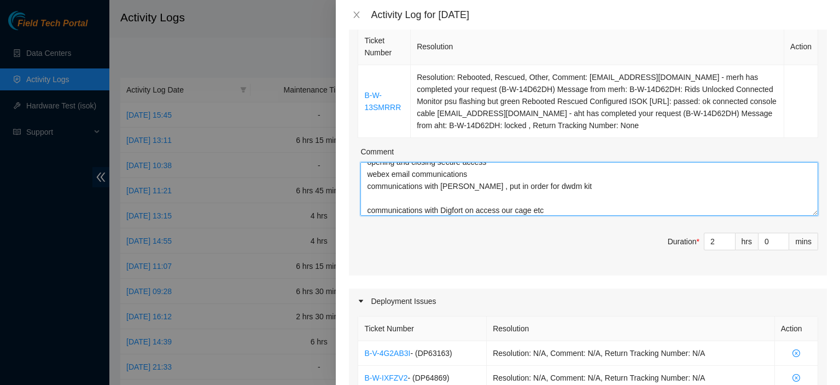
click at [459, 205] on textarea "took cart up to security fed ex ground picked up put away tools and crash cart …" at bounding box center [589, 189] width 458 height 54
type textarea "took cart up to security fed ex ground picked up put away tools and crash cart …"
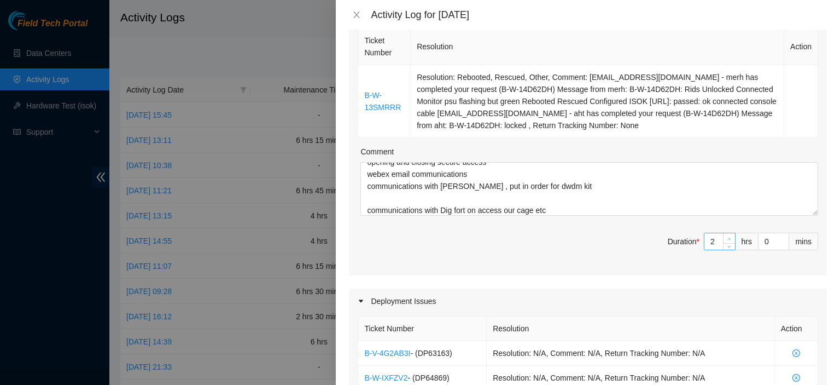
type input "3"
type input "9"
click at [726, 235] on span "up" at bounding box center [729, 238] width 7 height 7
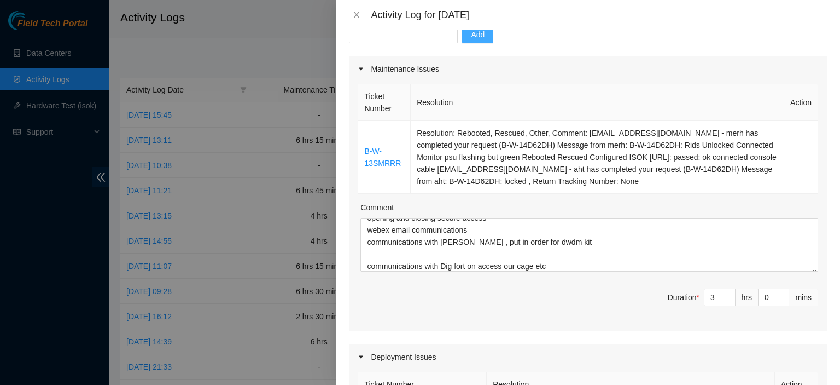
scroll to position [109, 0]
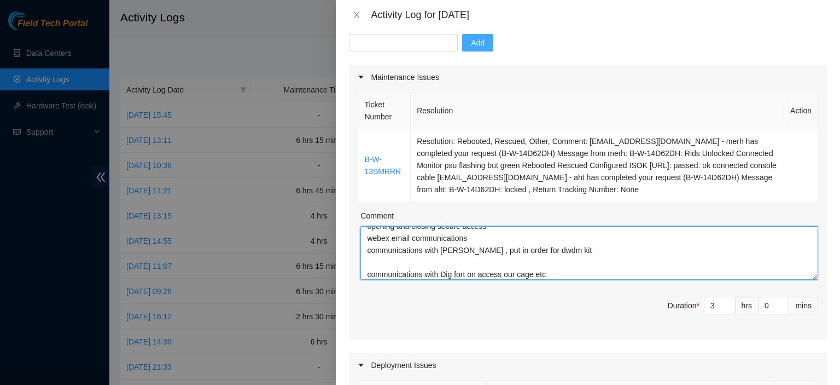
click at [558, 272] on textarea "took cart up to security fed ex ground picked up put away tools and crash cart …" at bounding box center [589, 253] width 458 height 54
click at [557, 251] on textarea "took cart up to security fed ex ground picked up put away tools and crash cart …" at bounding box center [589, 253] width 458 height 54
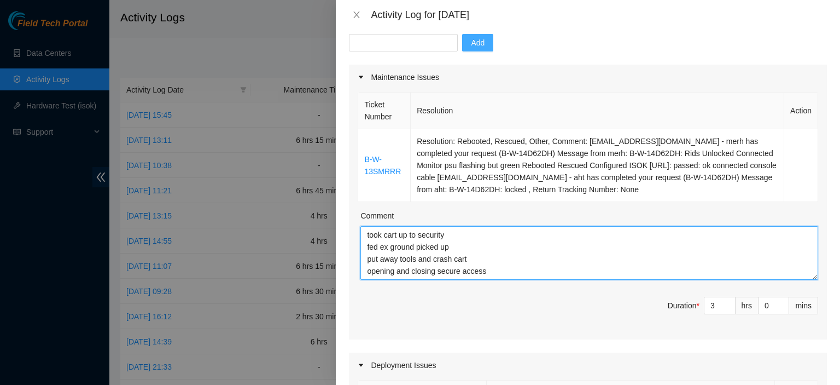
click at [505, 274] on textarea "took cart up to security fed ex ground picked up put away tools and crash cart …" at bounding box center [589, 253] width 458 height 54
type textarea "took cart up to security fed ex ground picked up put away tools and crash cart …"
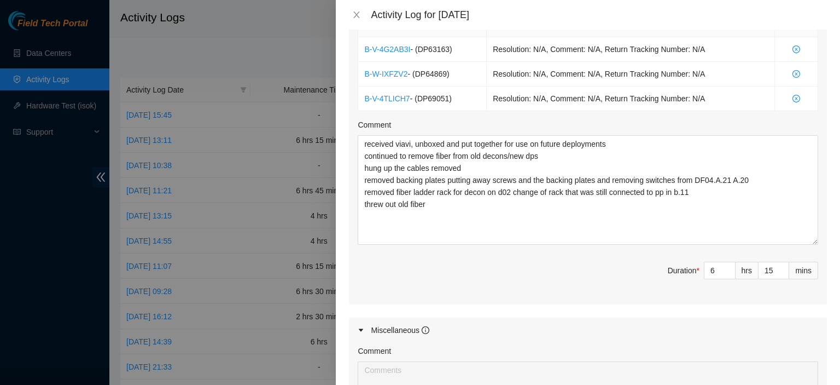
scroll to position [403, 0]
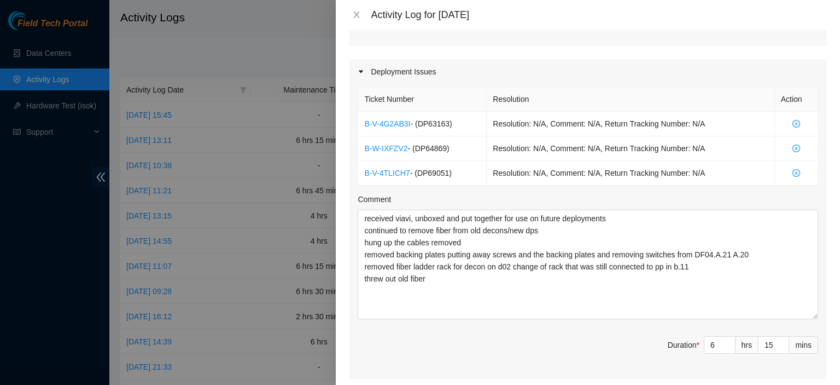
click at [827, 252] on div "Note: This activity log is for informational purposes only. You will not be pai…" at bounding box center [588, 207] width 504 height 355
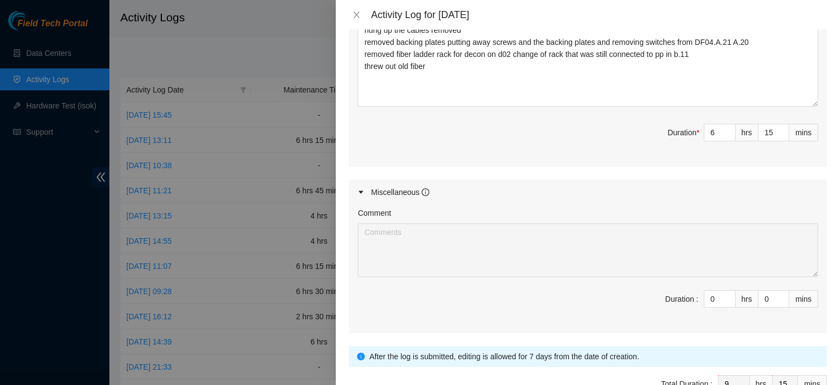
scroll to position [613, 0]
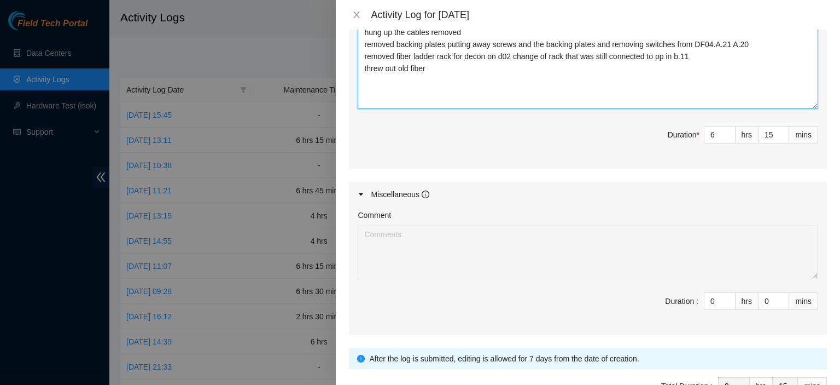
click at [479, 76] on textarea "received viavi, unboxed and put together for use on future deployments continue…" at bounding box center [588, 53] width 461 height 109
click at [446, 67] on textarea "received viavi, unboxed and put together for use on future deployments continue…" at bounding box center [588, 53] width 461 height 109
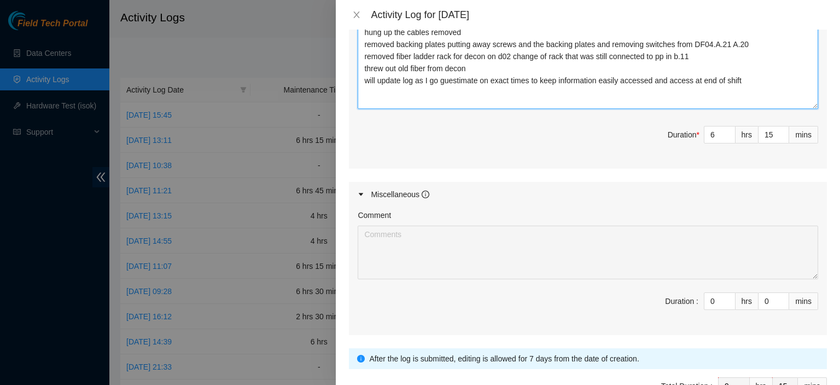
type textarea "received viavi, unboxed and put together for use on future deployments continue…"
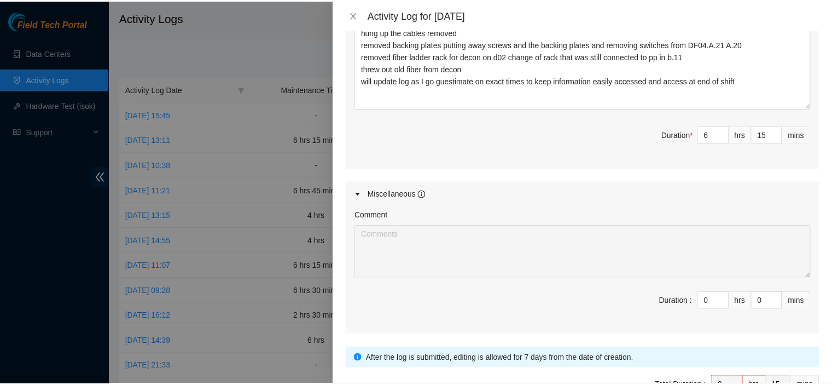
scroll to position [679, 0]
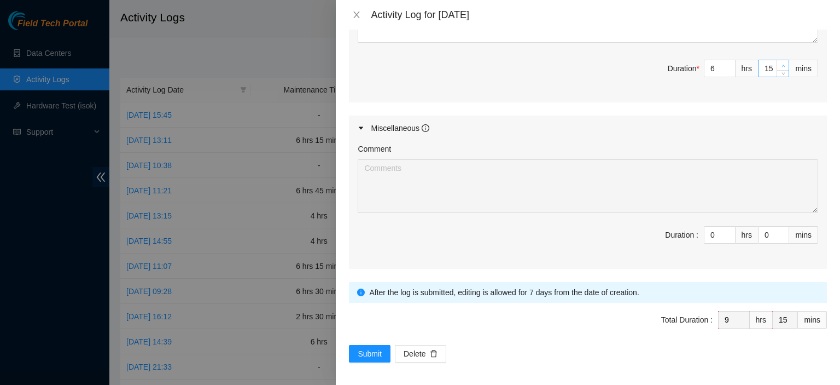
click at [782, 64] on icon "up" at bounding box center [784, 66] width 4 height 4
type input "16"
click at [782, 64] on icon "up" at bounding box center [784, 66] width 4 height 4
type input "17"
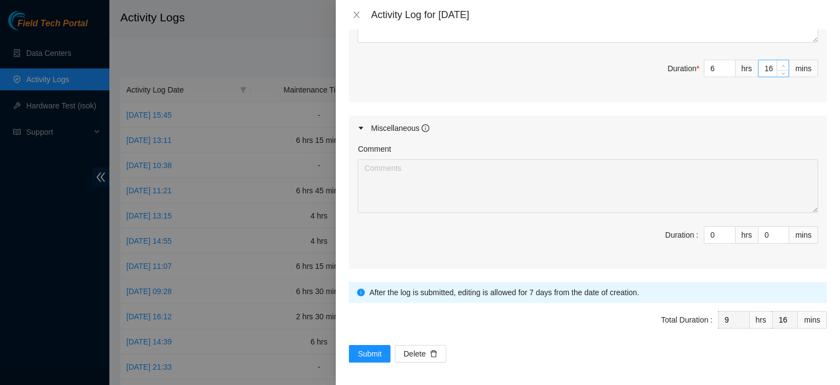
type input "17"
click at [782, 64] on icon "up" at bounding box center [784, 66] width 4 height 4
type input "18"
click at [782, 64] on icon "up" at bounding box center [784, 66] width 4 height 4
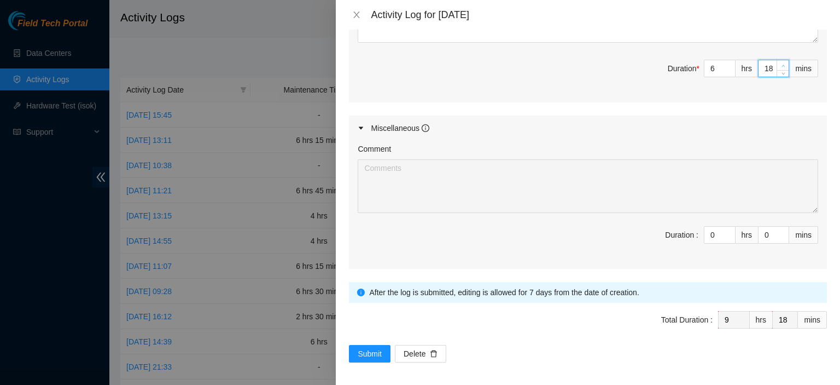
click at [782, 64] on icon "up" at bounding box center [784, 66] width 4 height 4
type input "20"
type input "21"
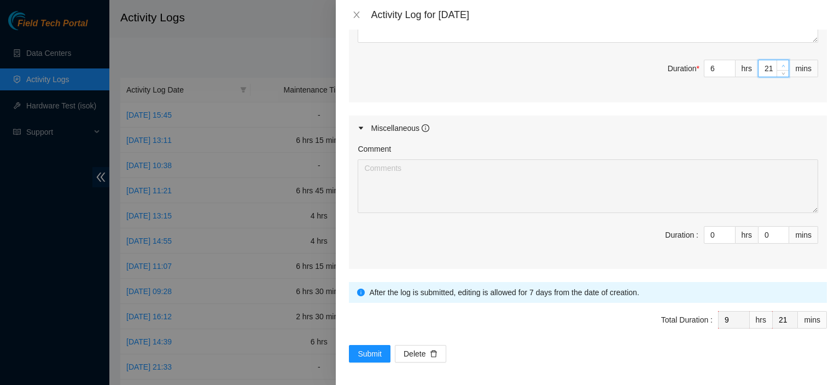
click at [782, 64] on icon "up" at bounding box center [784, 66] width 4 height 4
type input "22"
click at [782, 64] on icon "up" at bounding box center [784, 66] width 4 height 4
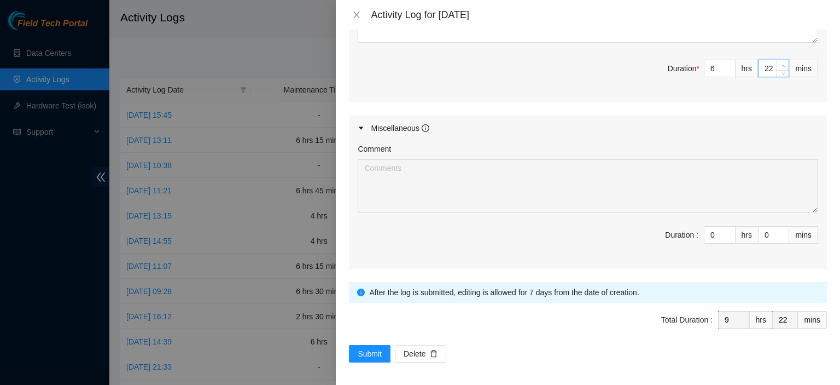
click at [782, 64] on icon "up" at bounding box center [784, 66] width 4 height 4
type input "24"
click at [782, 64] on icon "up" at bounding box center [784, 66] width 4 height 4
type input "25"
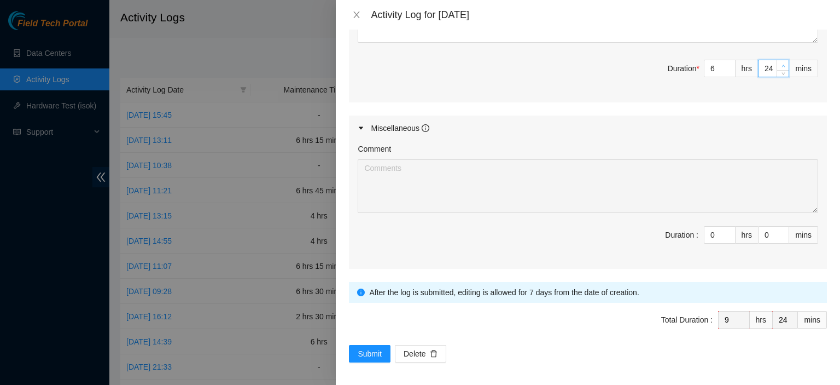
type input "25"
click at [782, 64] on icon "up" at bounding box center [784, 66] width 4 height 4
type input "26"
click at [782, 64] on icon "up" at bounding box center [784, 66] width 4 height 4
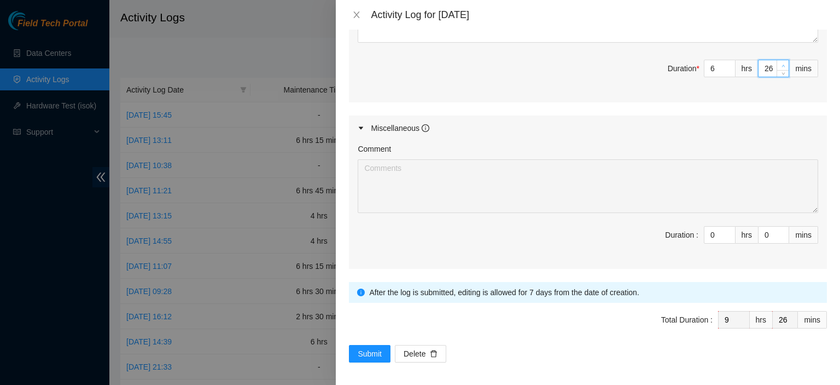
type input "27"
type input "28"
click at [782, 64] on icon "up" at bounding box center [784, 66] width 4 height 4
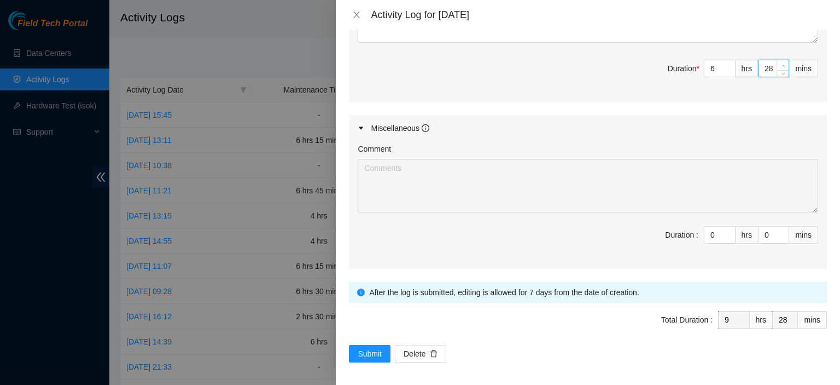
click at [782, 64] on icon "up" at bounding box center [784, 66] width 4 height 4
type input "29"
click at [782, 64] on icon "up" at bounding box center [784, 66] width 4 height 4
type input "30"
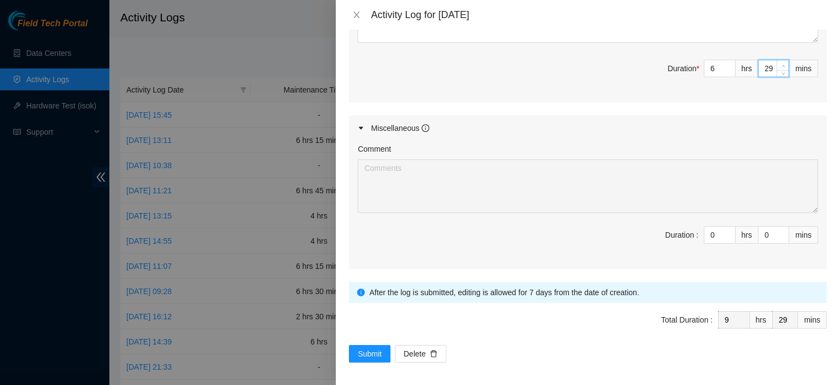
type input "30"
click at [358, 348] on span "Submit" at bounding box center [370, 353] width 24 height 12
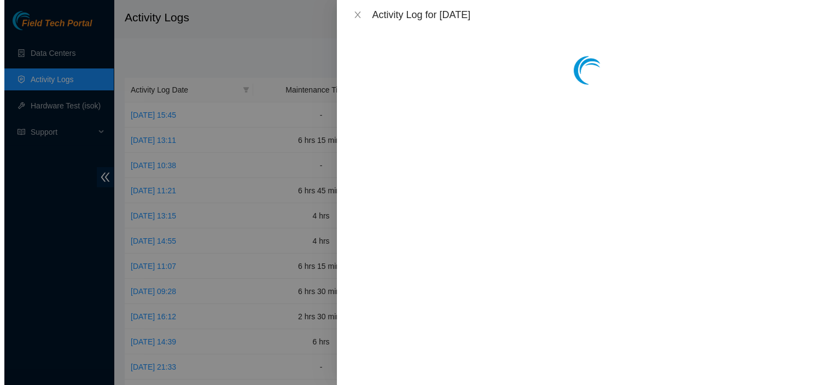
scroll to position [0, 0]
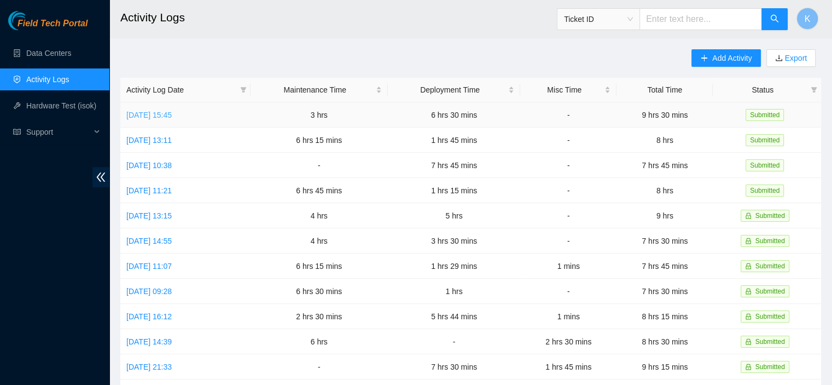
click at [172, 118] on link "[DATE] 15:45" at bounding box center [148, 114] width 45 height 9
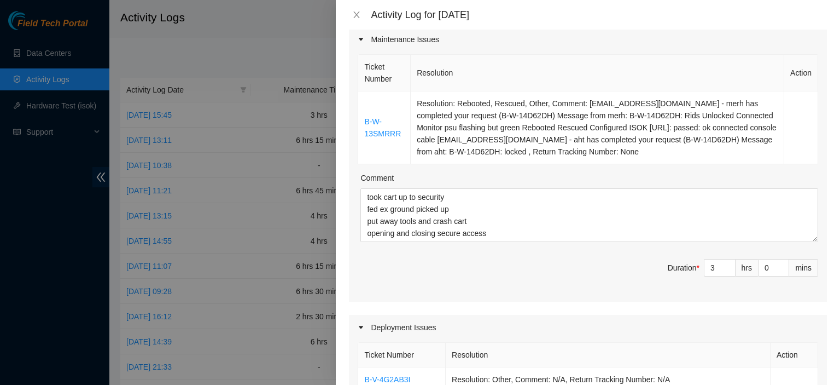
scroll to position [218, 0]
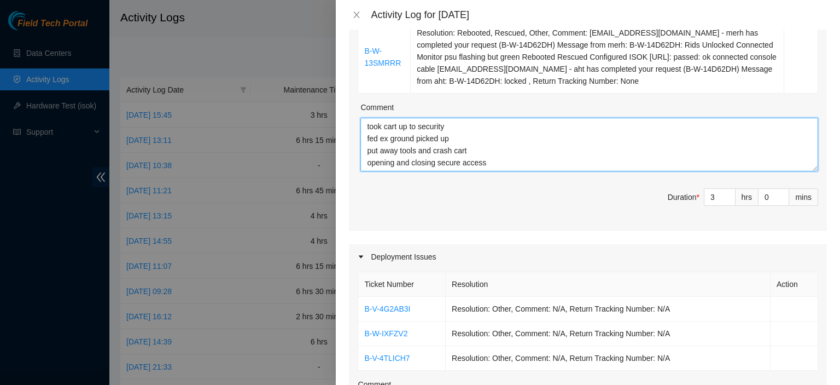
click at [543, 168] on textarea "took cart up to security fed ex ground picked up put away tools and crash cart …" at bounding box center [589, 145] width 458 height 54
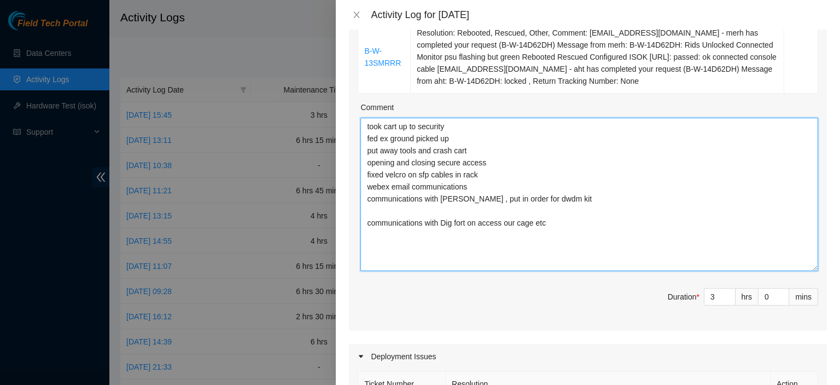
drag, startPoint x: 802, startPoint y: 167, endPoint x: 788, endPoint y: 240, distance: 74.2
click at [806, 271] on textarea "took cart up to security fed ex ground picked up put away tools and crash cart …" at bounding box center [589, 194] width 458 height 153
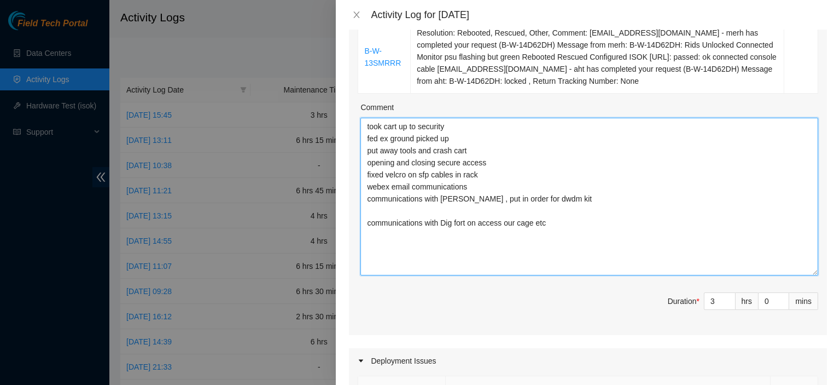
click at [668, 231] on textarea "took cart up to security fed ex ground picked up put away tools and crash cart …" at bounding box center [589, 197] width 458 height 158
type textarea "took cart up to security fed ex ground picked up put away tools and crash cart …"
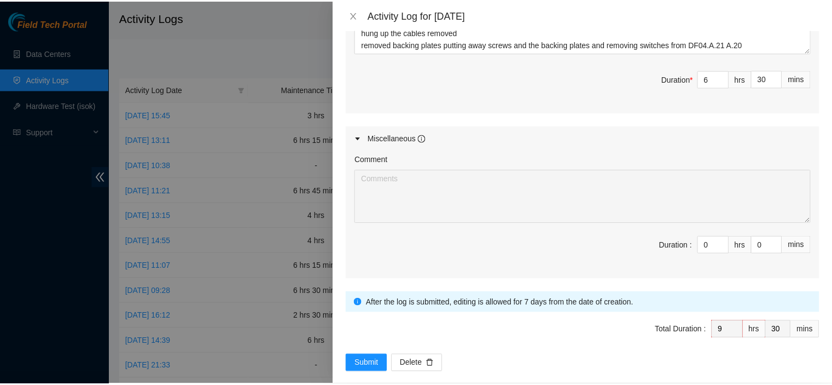
scroll to position [727, 0]
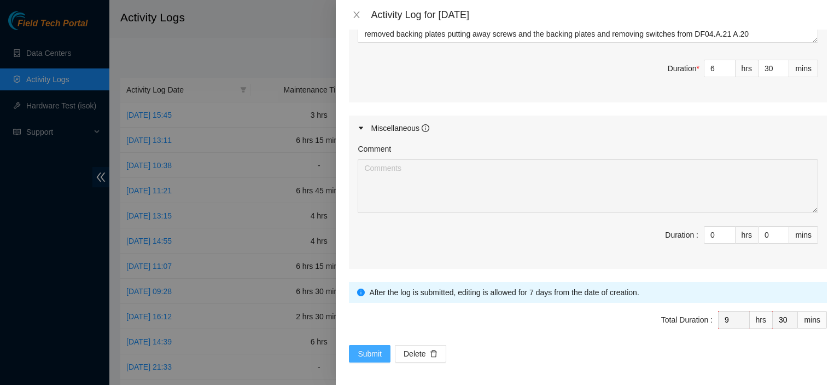
click at [374, 351] on span "Submit" at bounding box center [370, 353] width 24 height 12
